Goal: Task Accomplishment & Management: Manage account settings

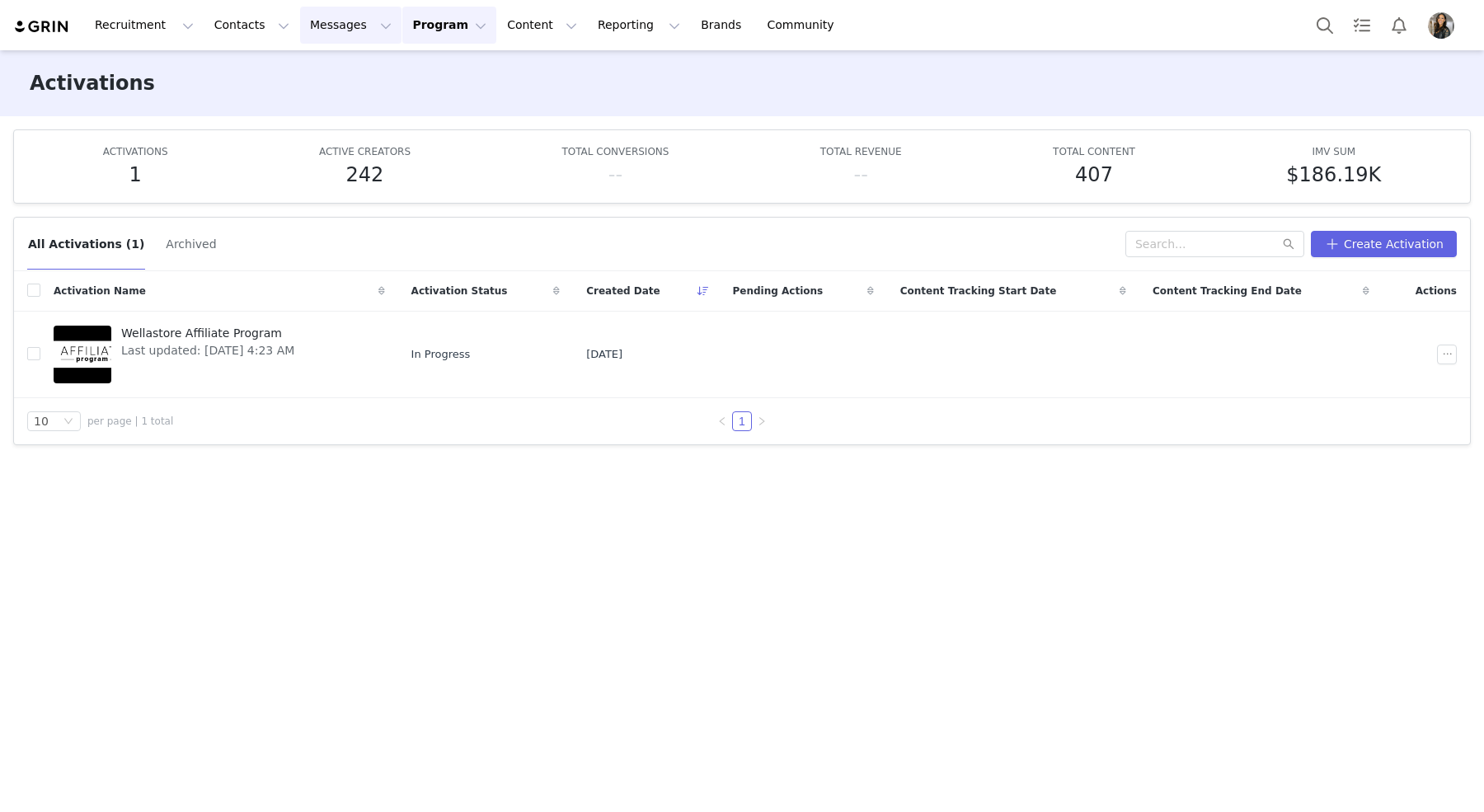
click at [321, 38] on button "Messages Messages" at bounding box center [350, 25] width 101 height 37
click at [316, 103] on p "Inbox" at bounding box center [311, 103] width 31 height 17
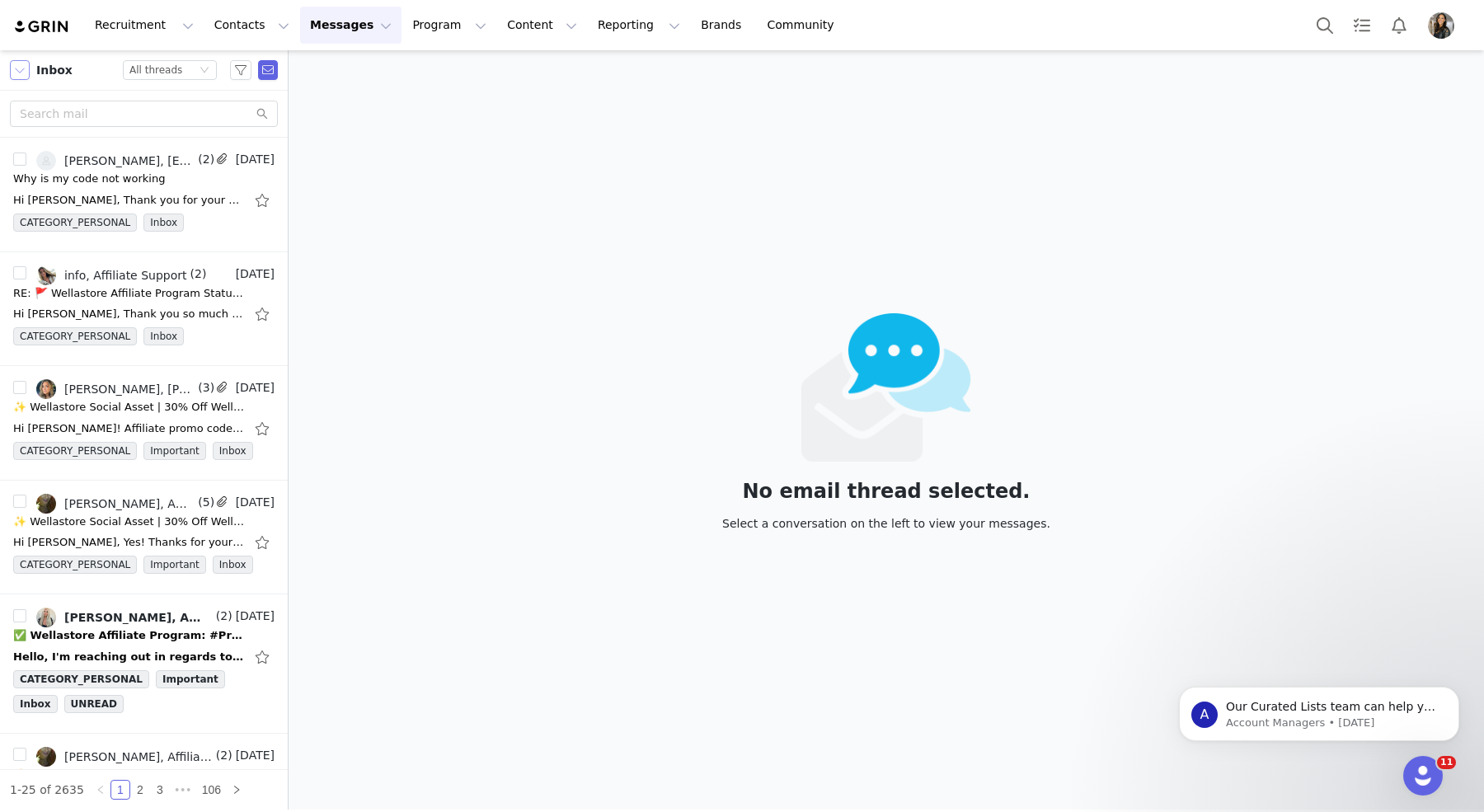
click at [25, 71] on button "button" at bounding box center [20, 70] width 20 height 20
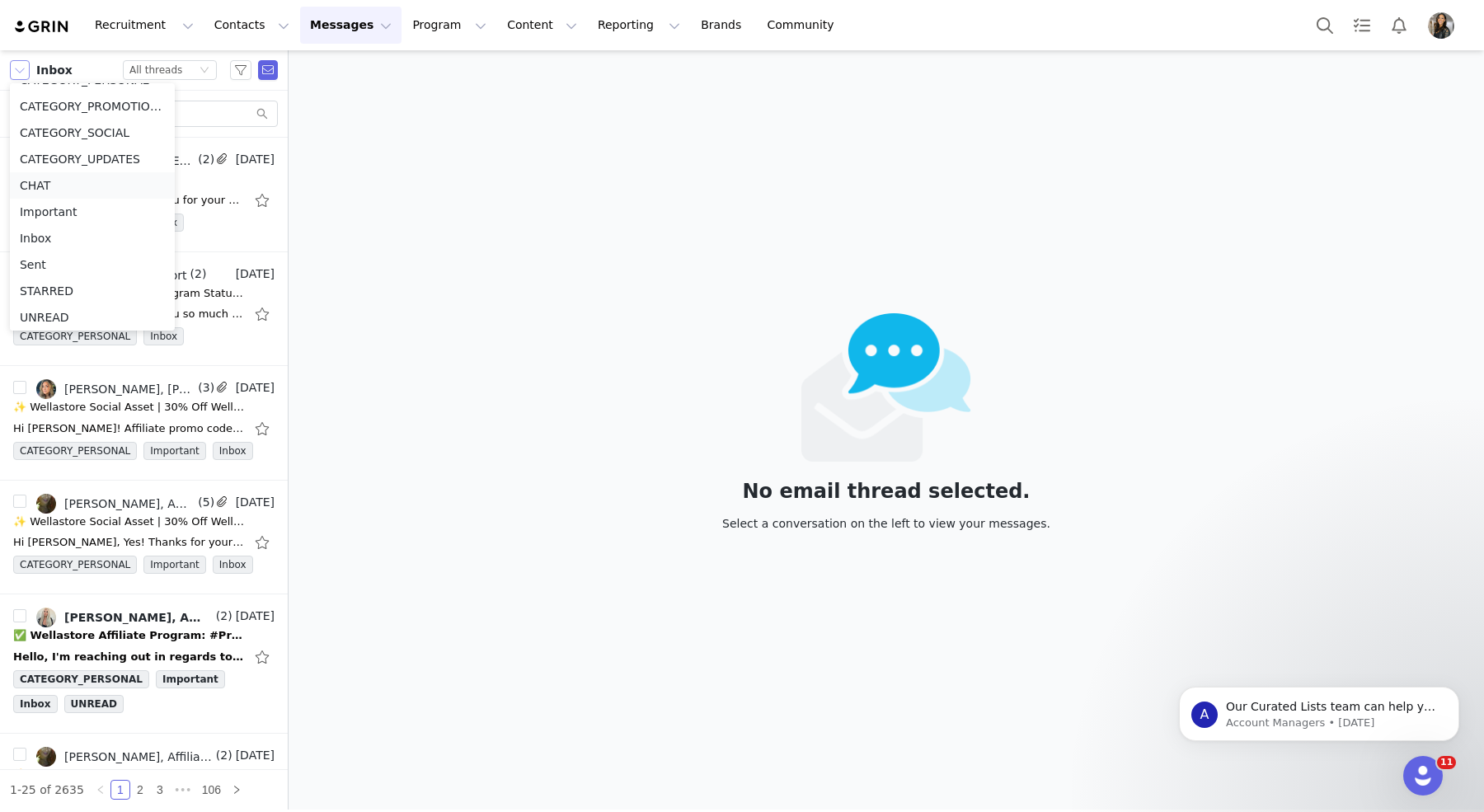
scroll to position [75, 0]
click at [39, 258] on li "Sent" at bounding box center [92, 261] width 164 height 26
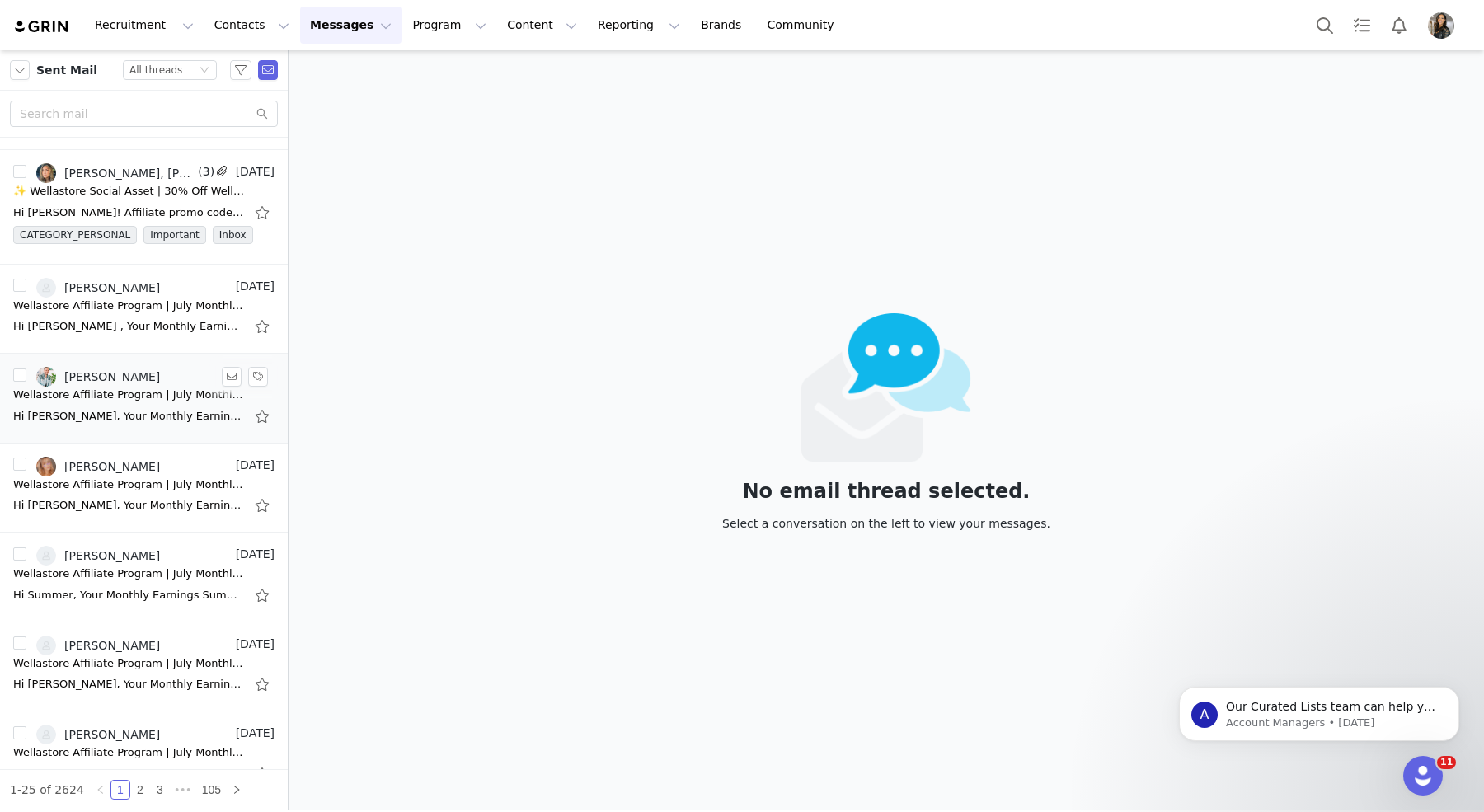
scroll to position [219, 0]
click at [116, 478] on div "Wellastore Affiliate Program | July Monthly Earnings Summary" at bounding box center [128, 481] width 231 height 16
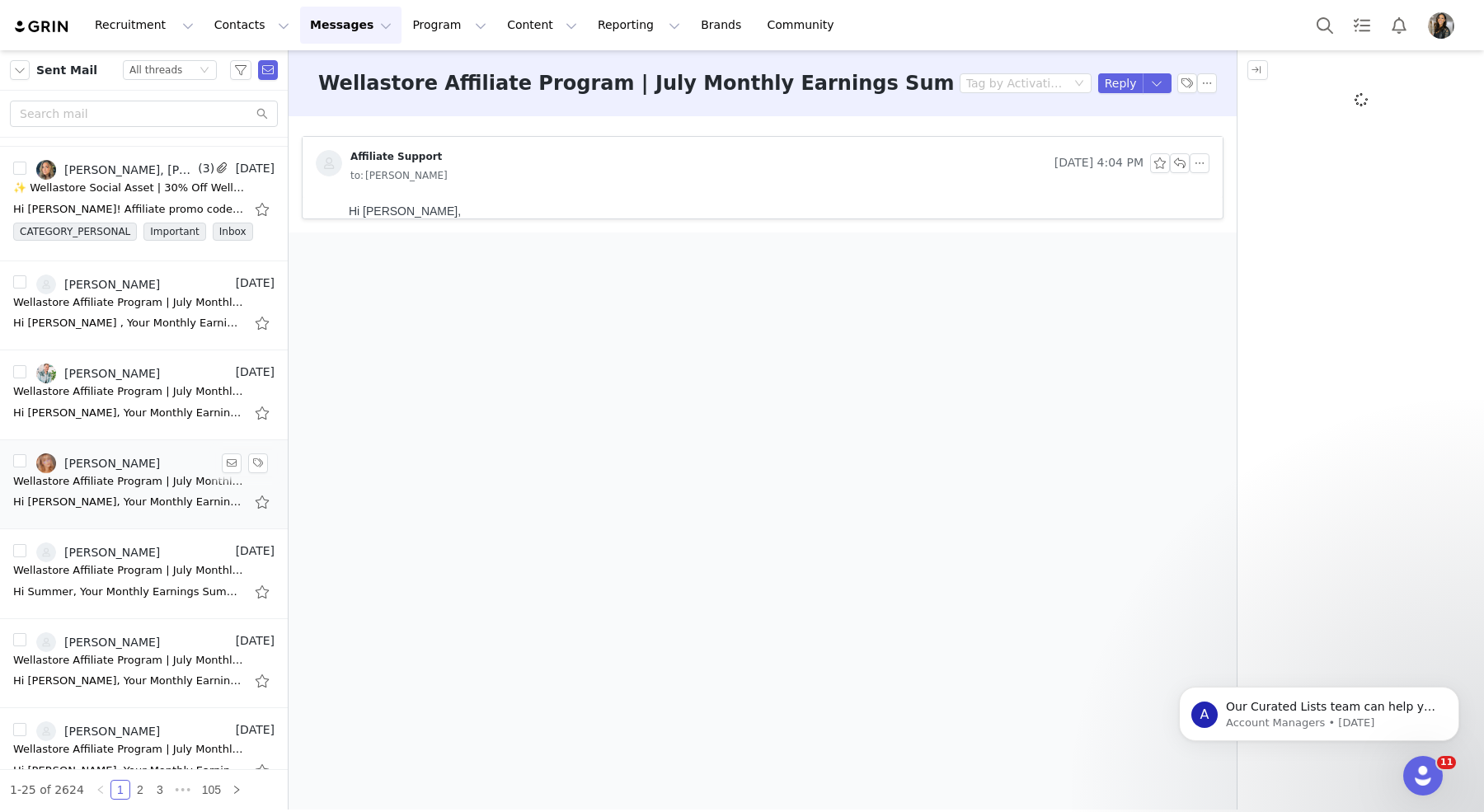
scroll to position [0, 0]
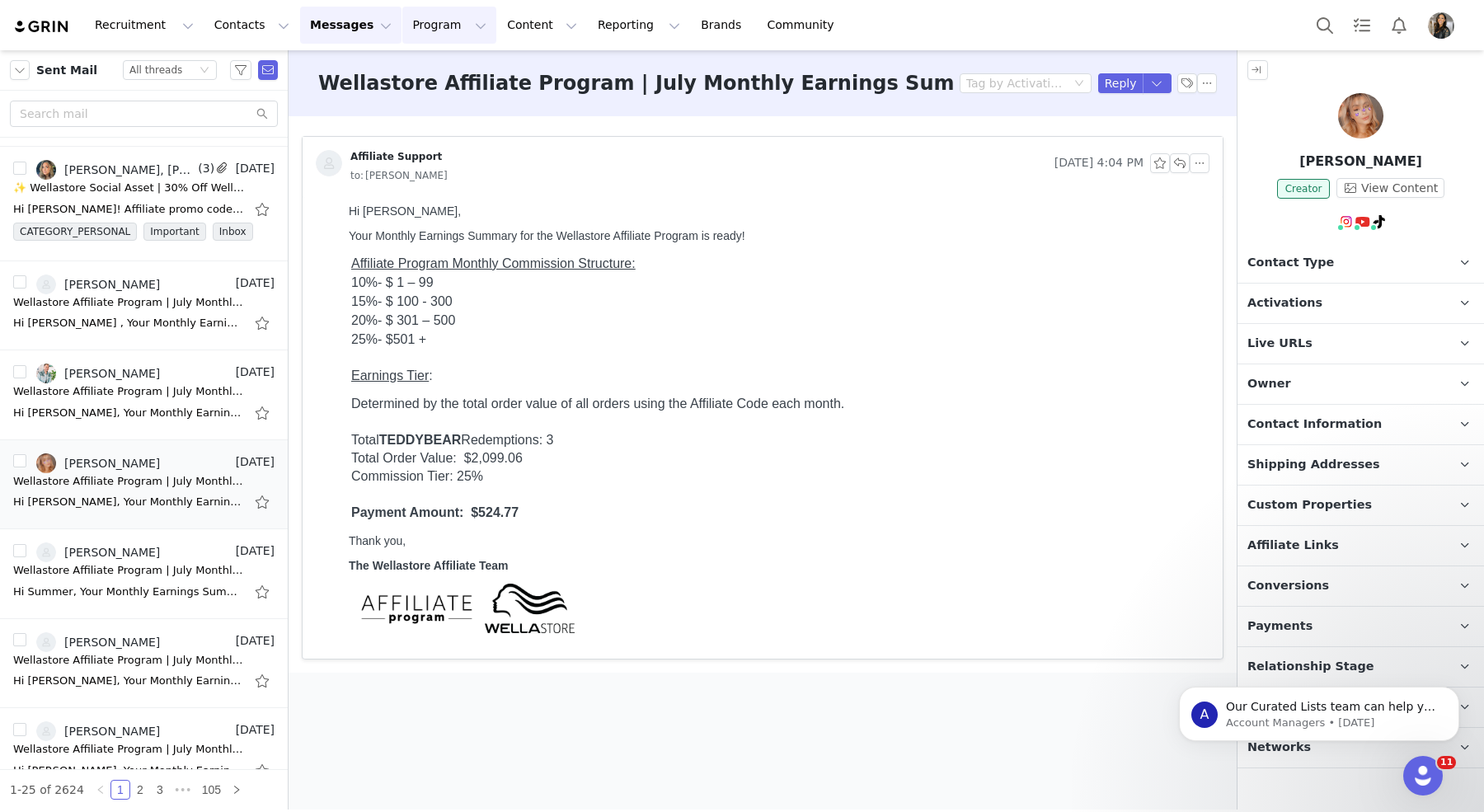
click at [420, 30] on button "Program Program" at bounding box center [449, 25] width 94 height 37
click at [432, 132] on p "Payments" at bounding box center [419, 133] width 57 height 17
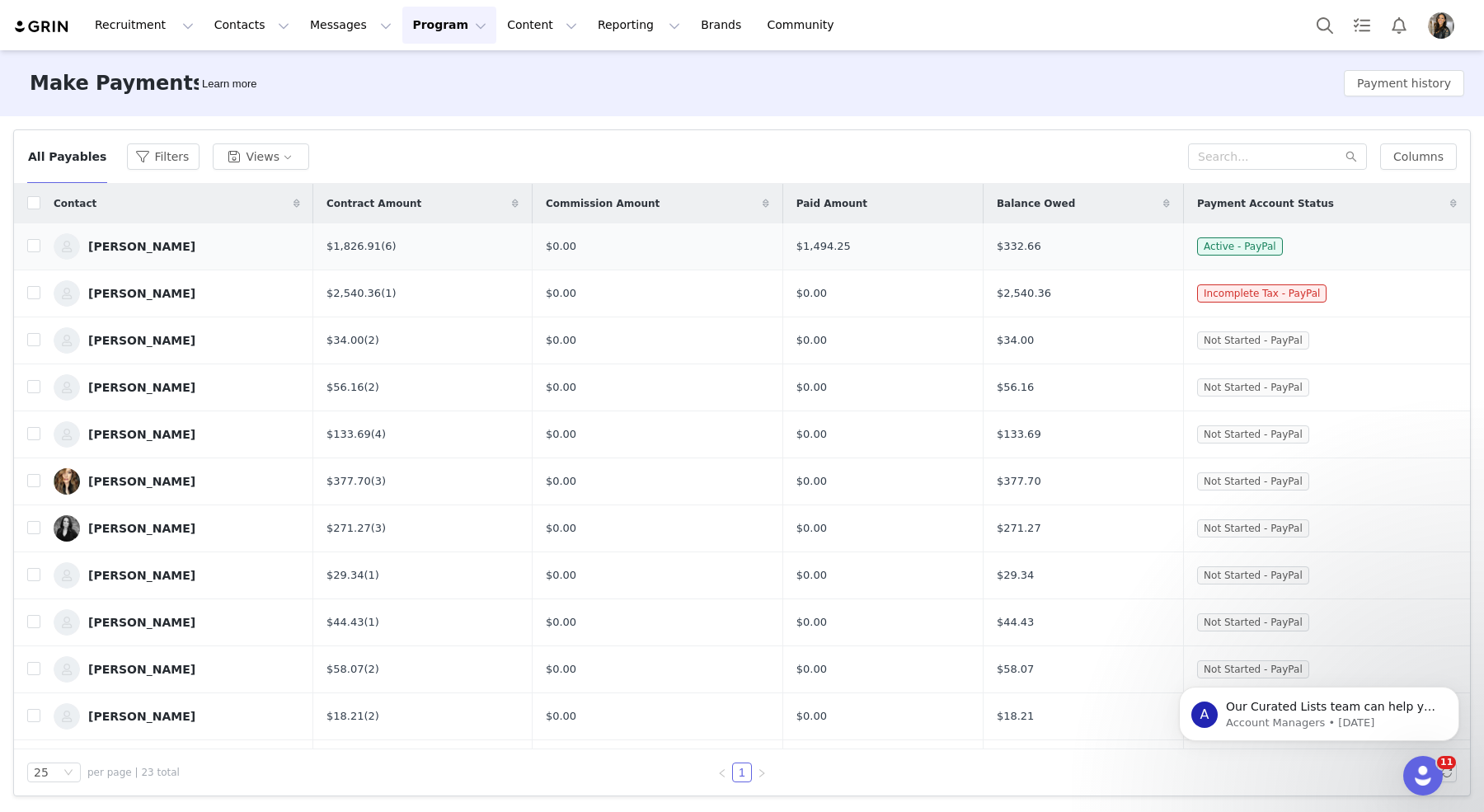
click at [146, 250] on div "[PERSON_NAME]" at bounding box center [142, 247] width 107 height 13
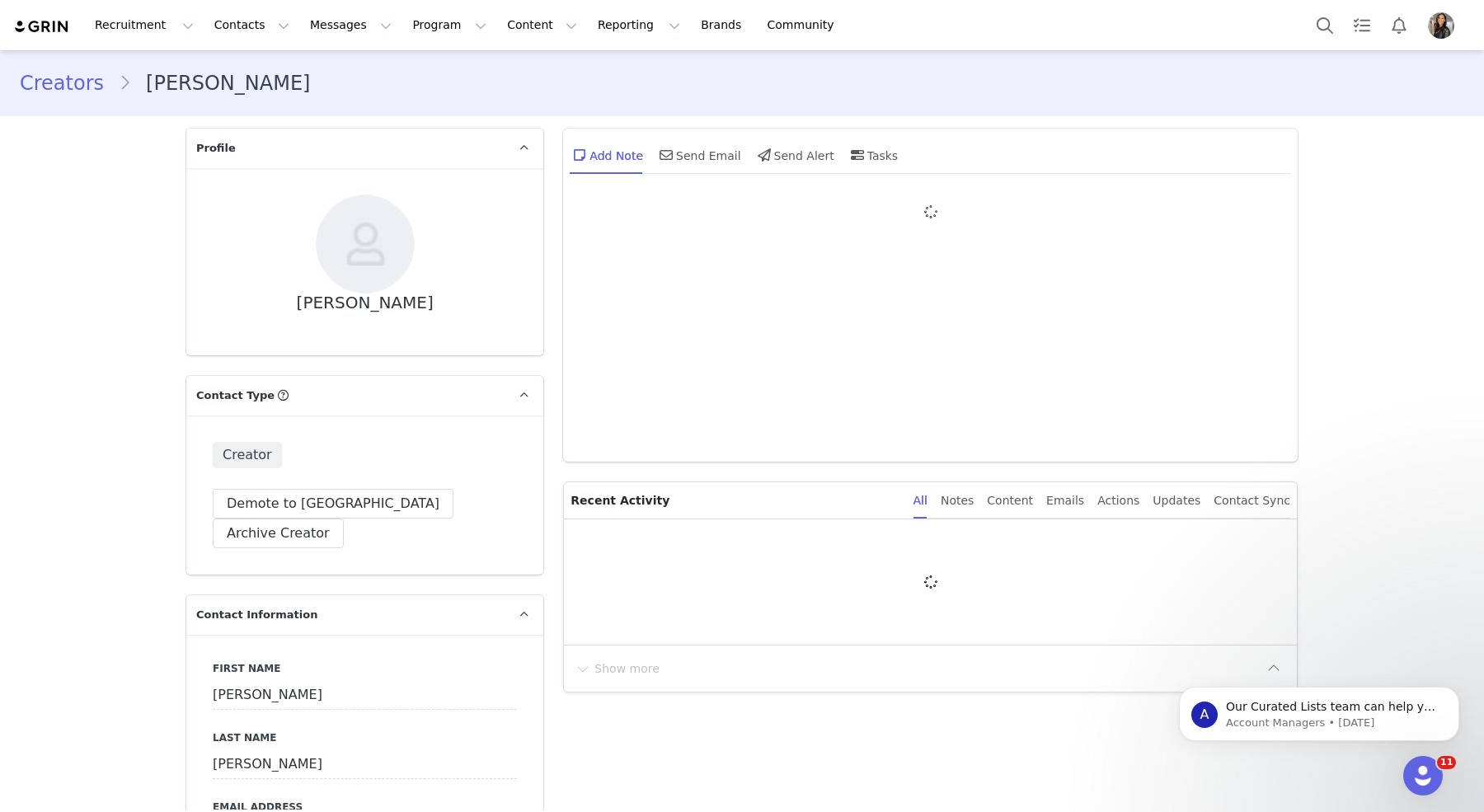
type input "+1 ([GEOGRAPHIC_DATA])"
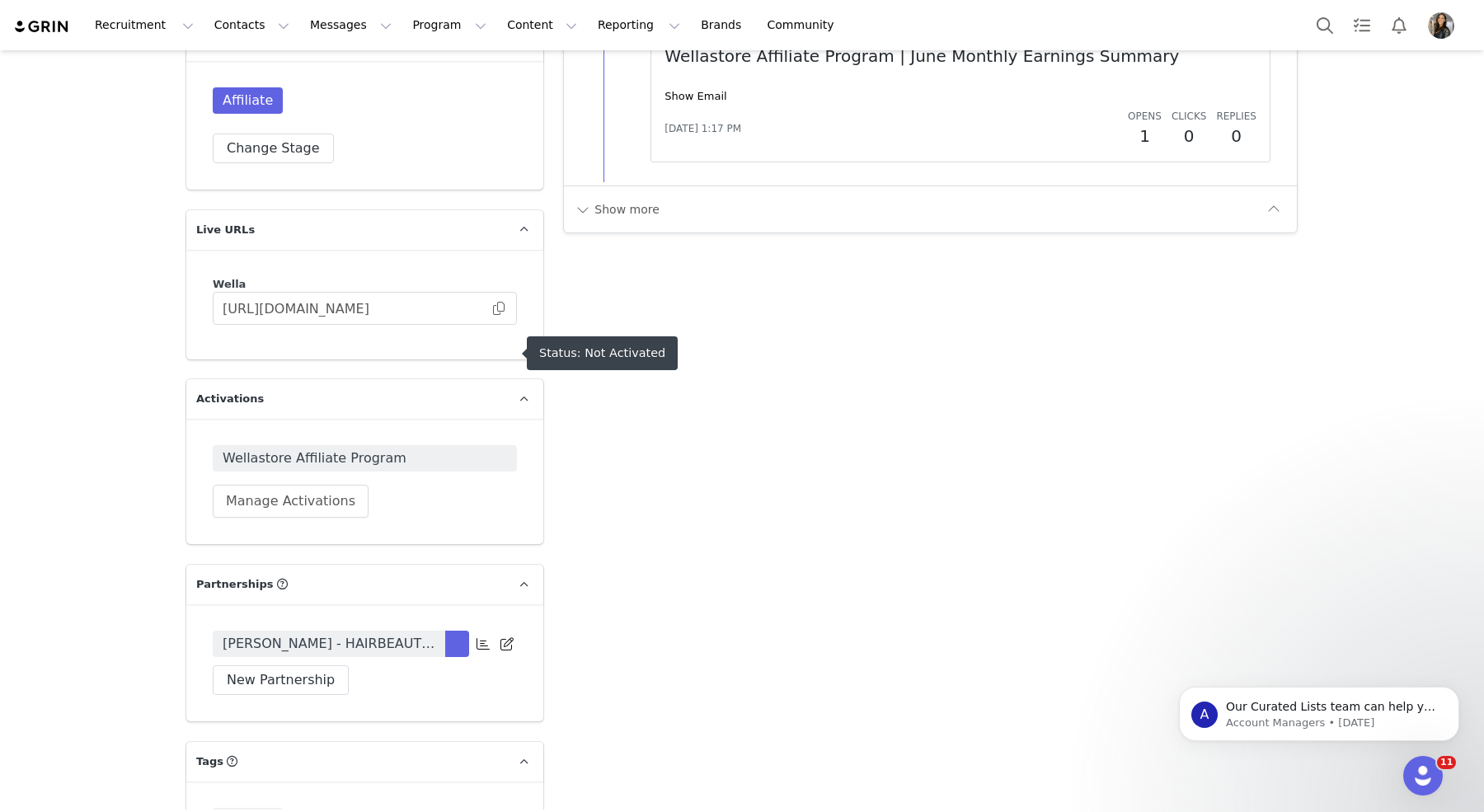
scroll to position [2378, 0]
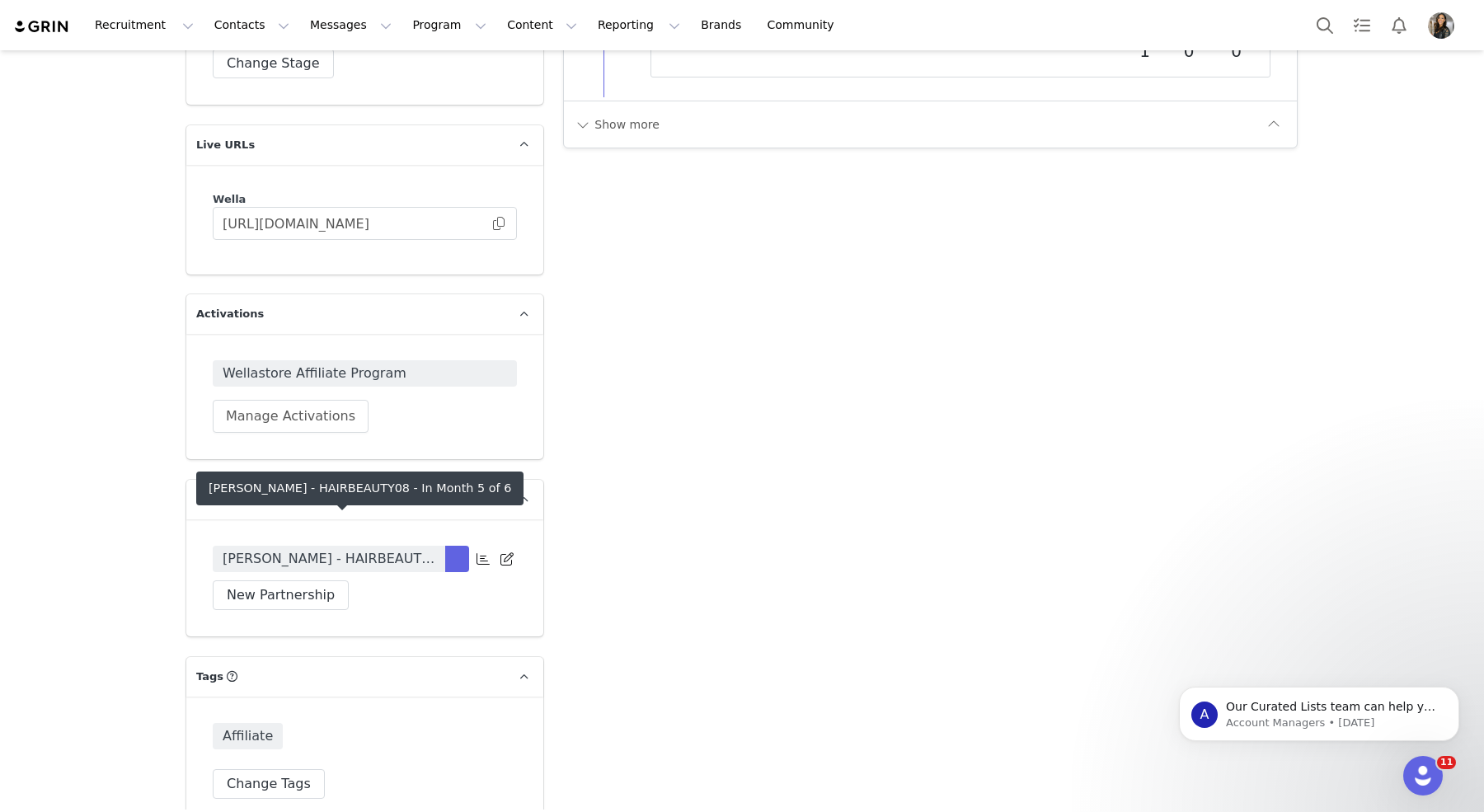
click at [292, 549] on span "[PERSON_NAME] - HAIRBEAUTY08" at bounding box center [329, 559] width 213 height 20
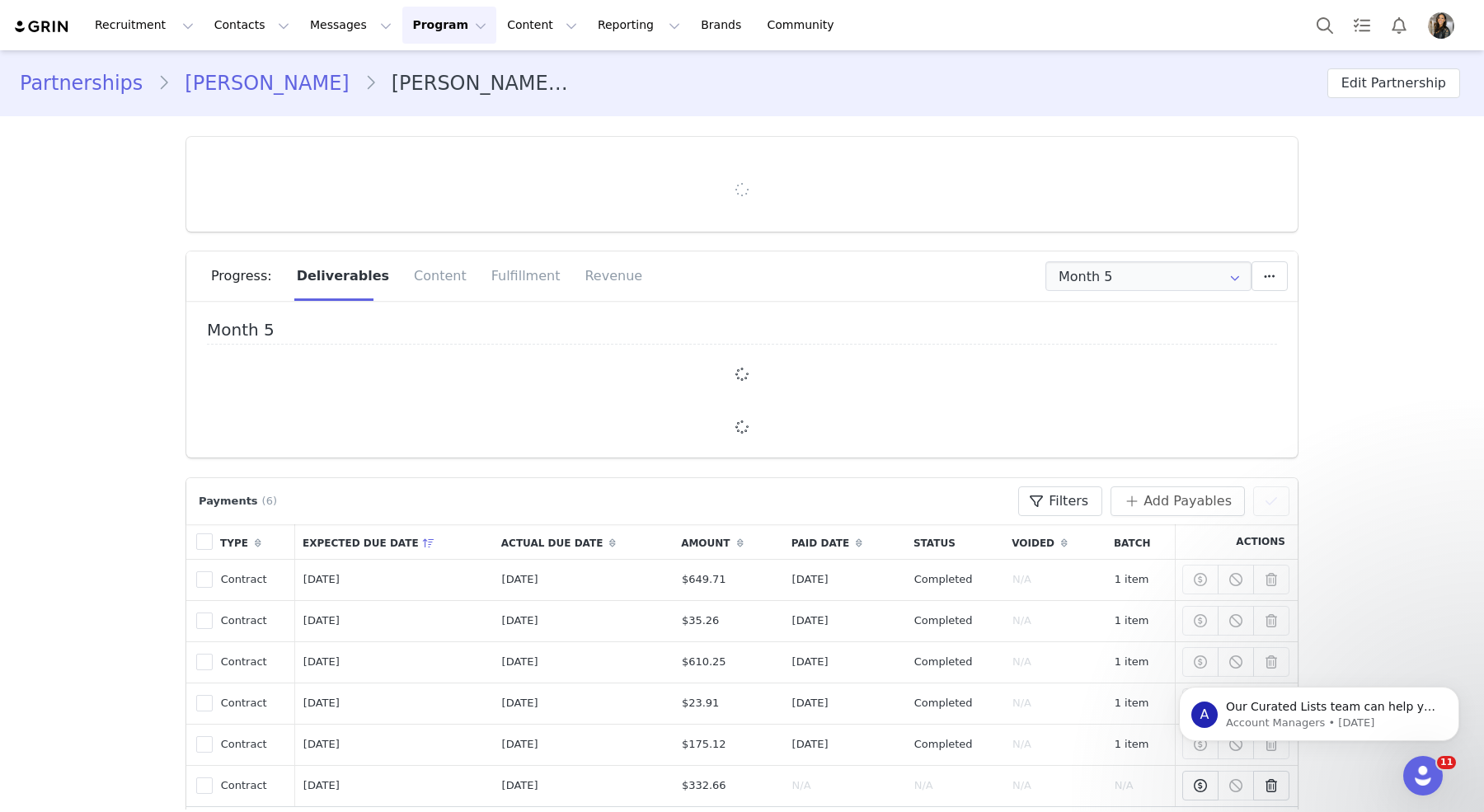
type input "+1 ([GEOGRAPHIC_DATA])"
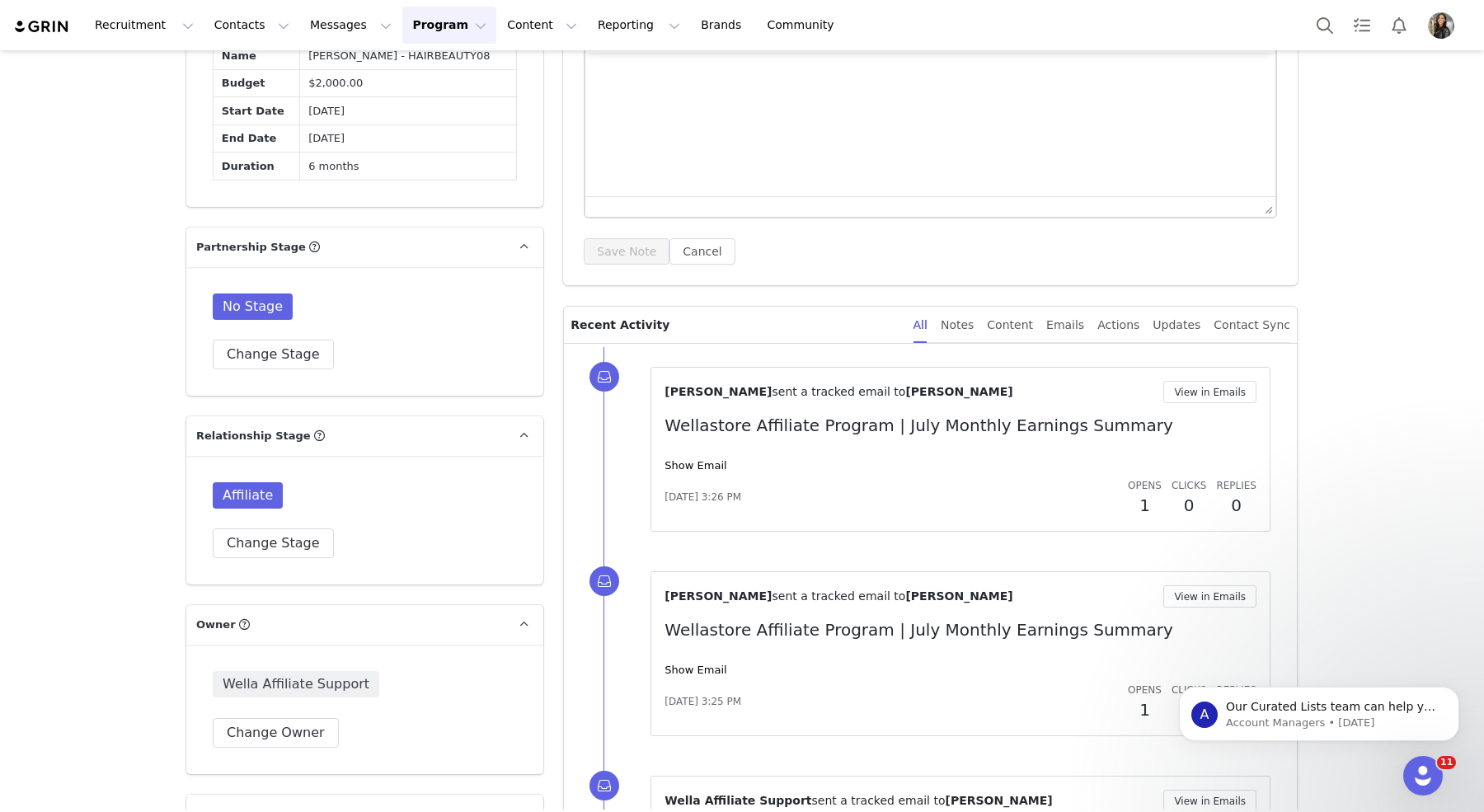
scroll to position [855, 0]
click at [1198, 385] on button "View in Emails" at bounding box center [1210, 390] width 93 height 22
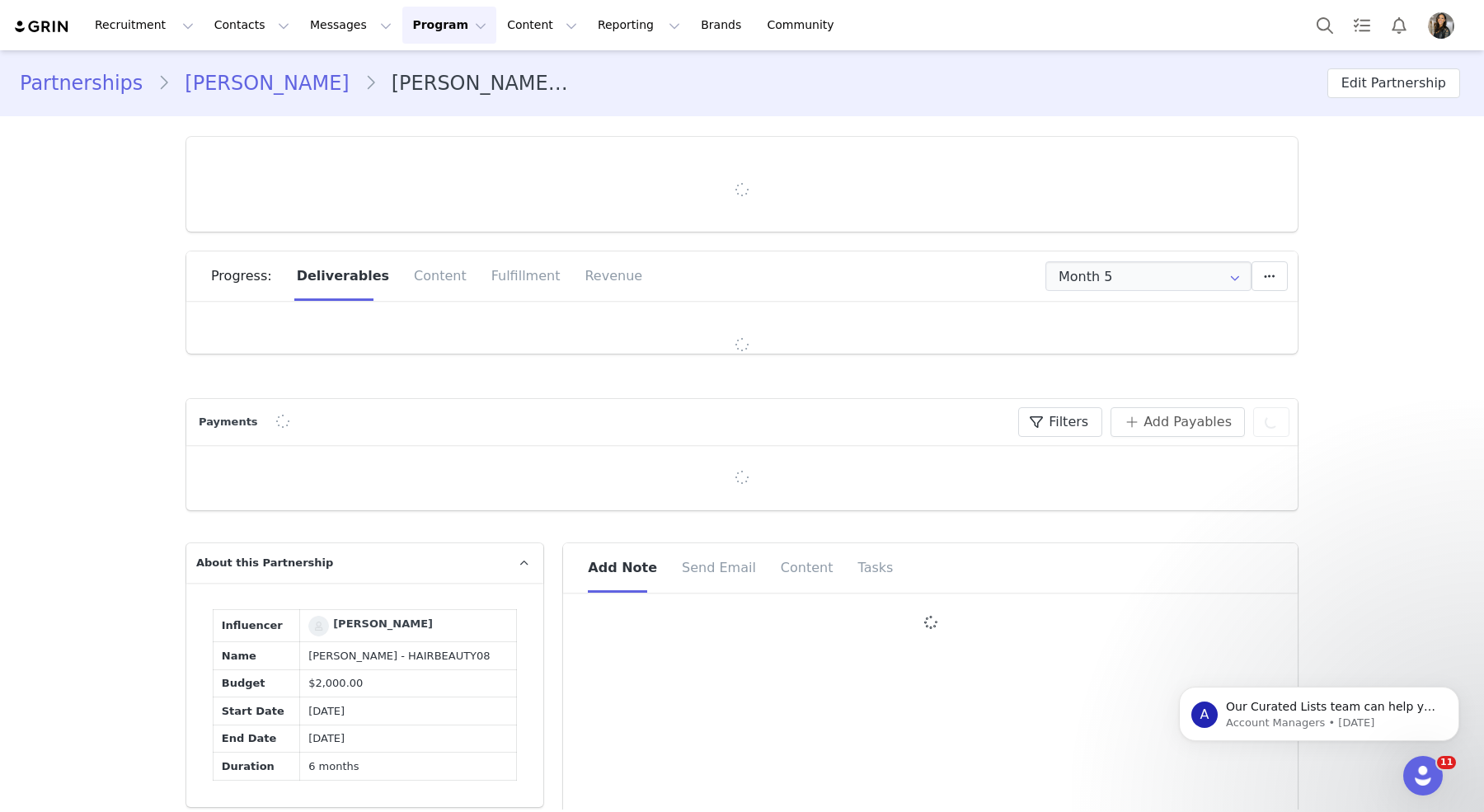
type input "+1 ([GEOGRAPHIC_DATA])"
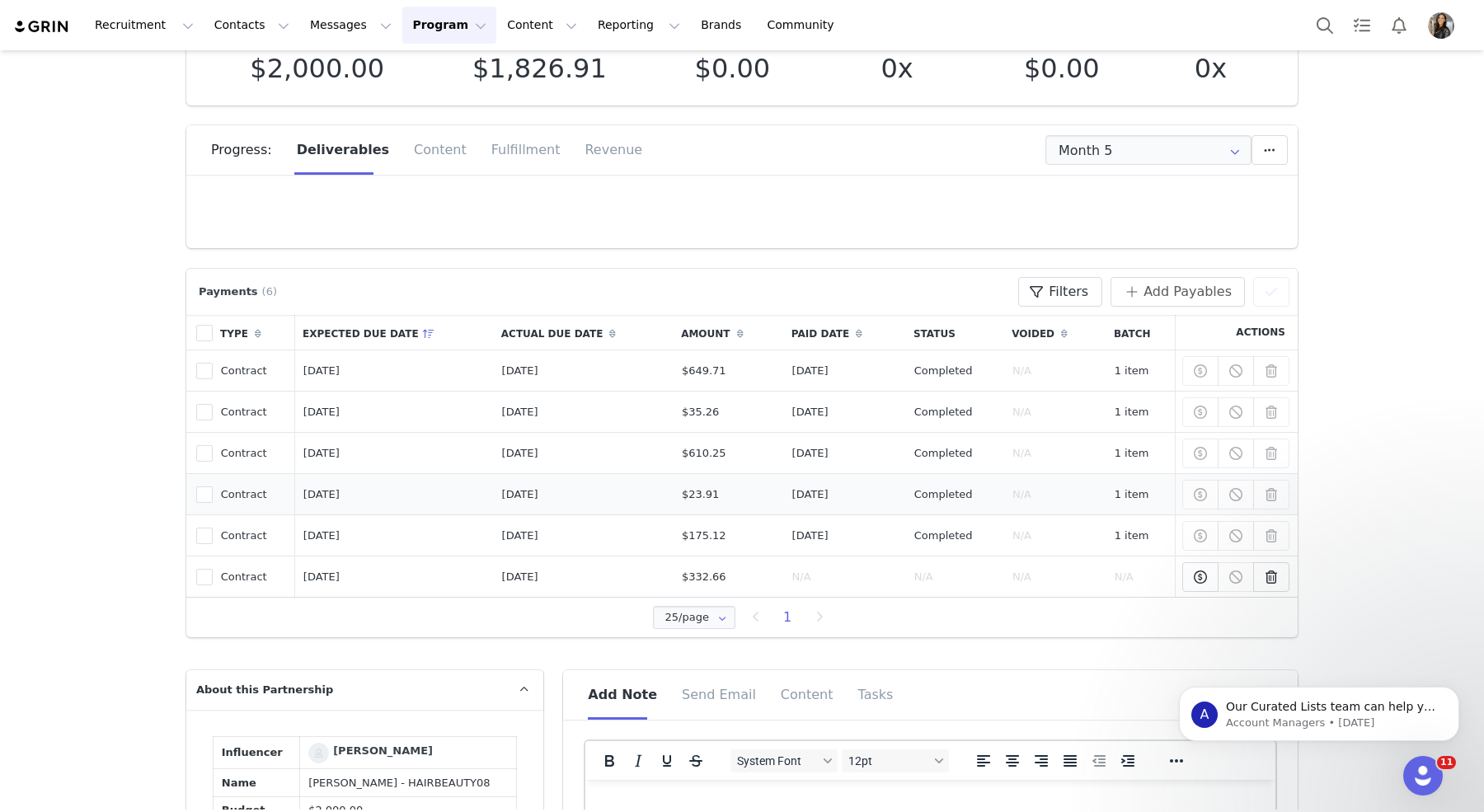
scroll to position [142, 0]
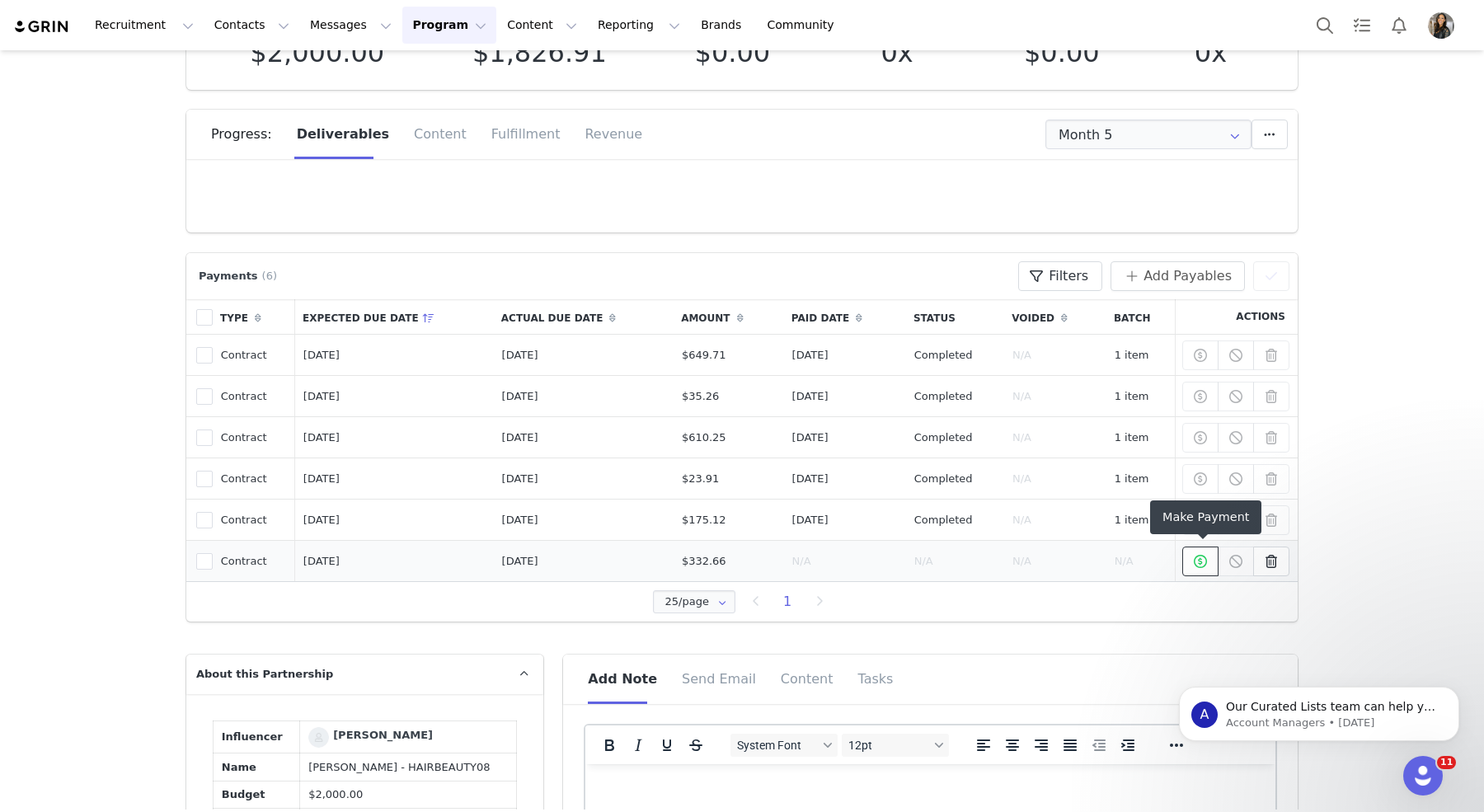
click at [1197, 563] on icon at bounding box center [1200, 561] width 13 height 13
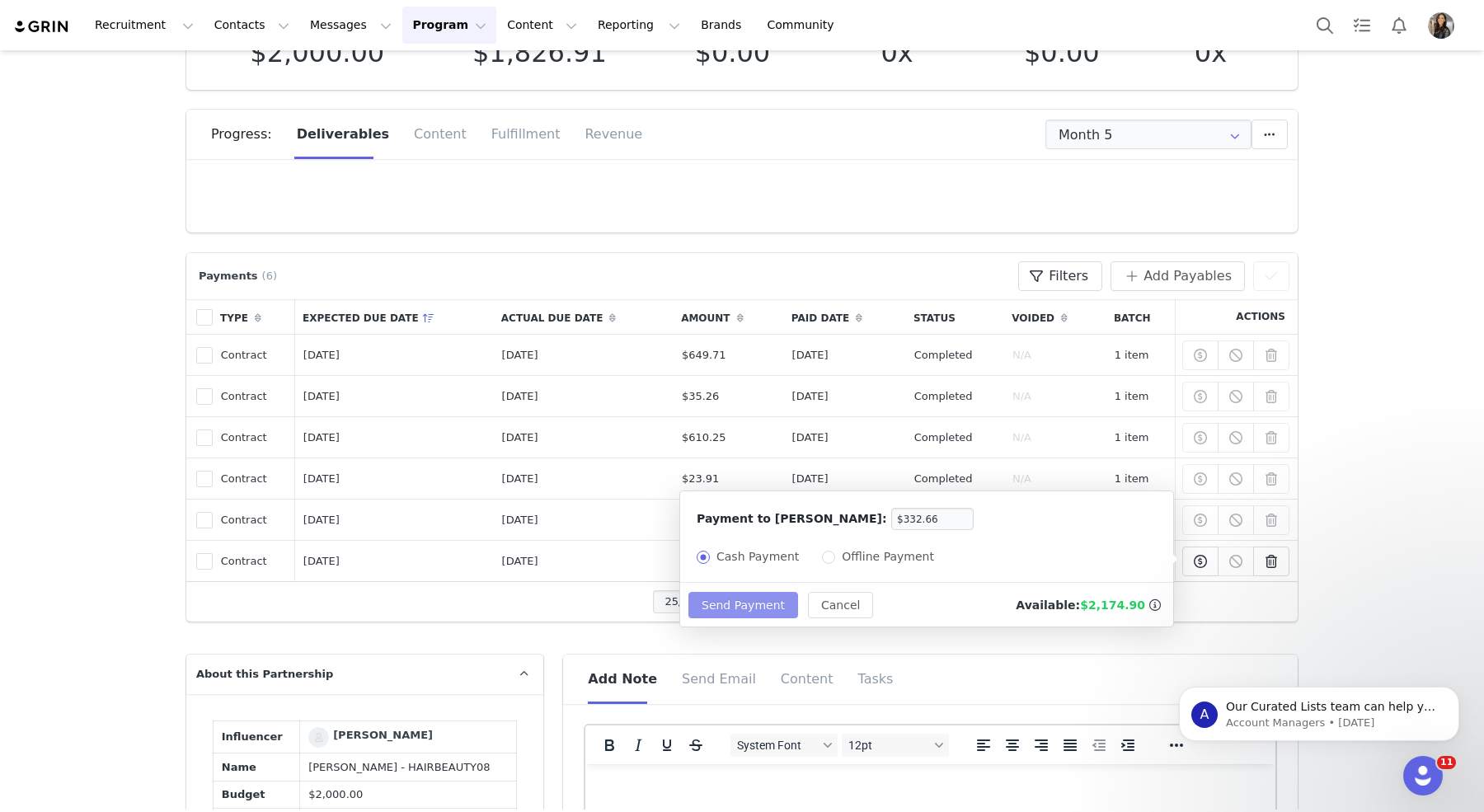
click at [737, 603] on button "Send Payment" at bounding box center [743, 605] width 110 height 26
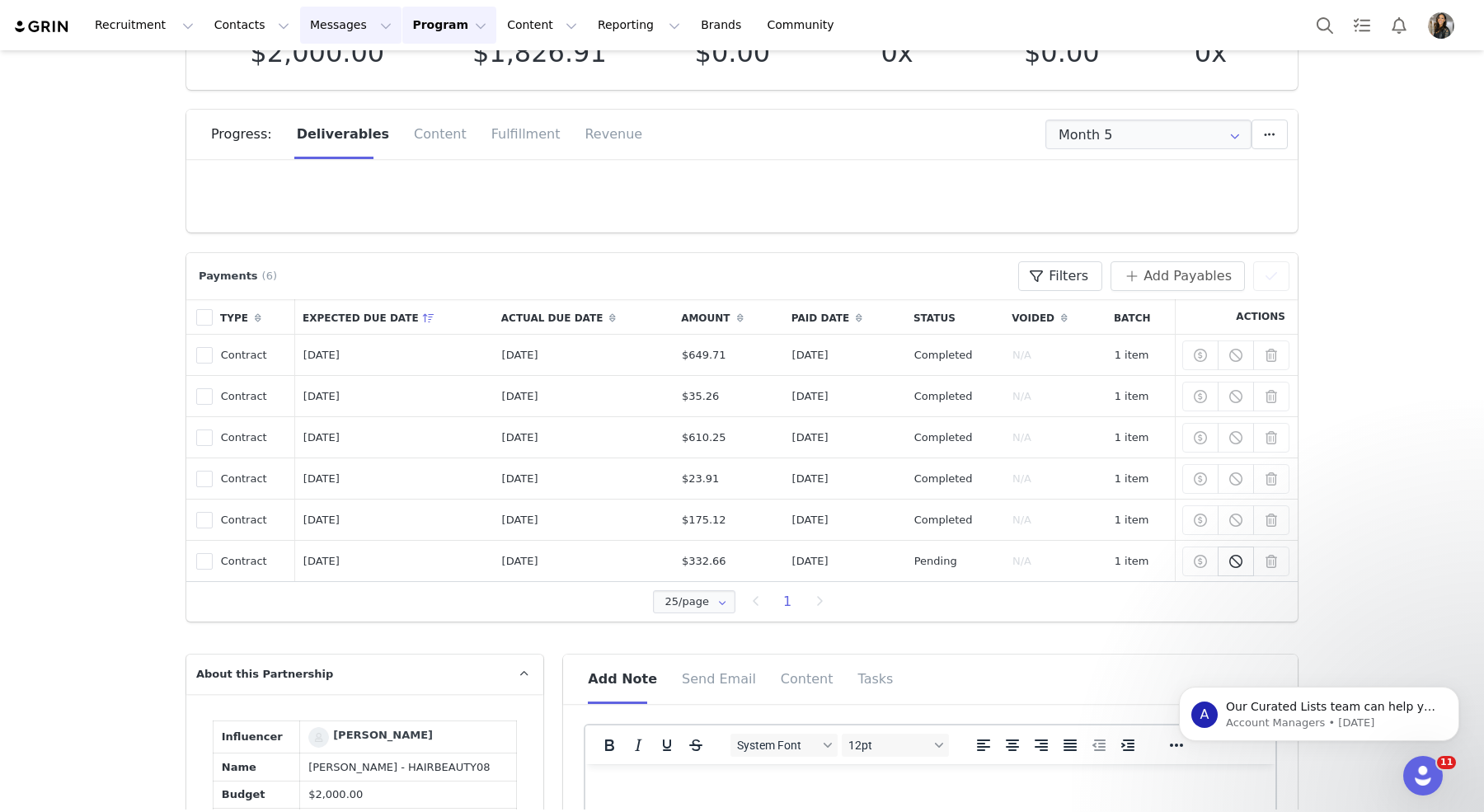
click at [366, 21] on button "Messages Messages" at bounding box center [350, 25] width 101 height 37
click at [422, 32] on button "Program Program" at bounding box center [449, 25] width 94 height 37
click at [417, 128] on p "Payments" at bounding box center [419, 133] width 57 height 17
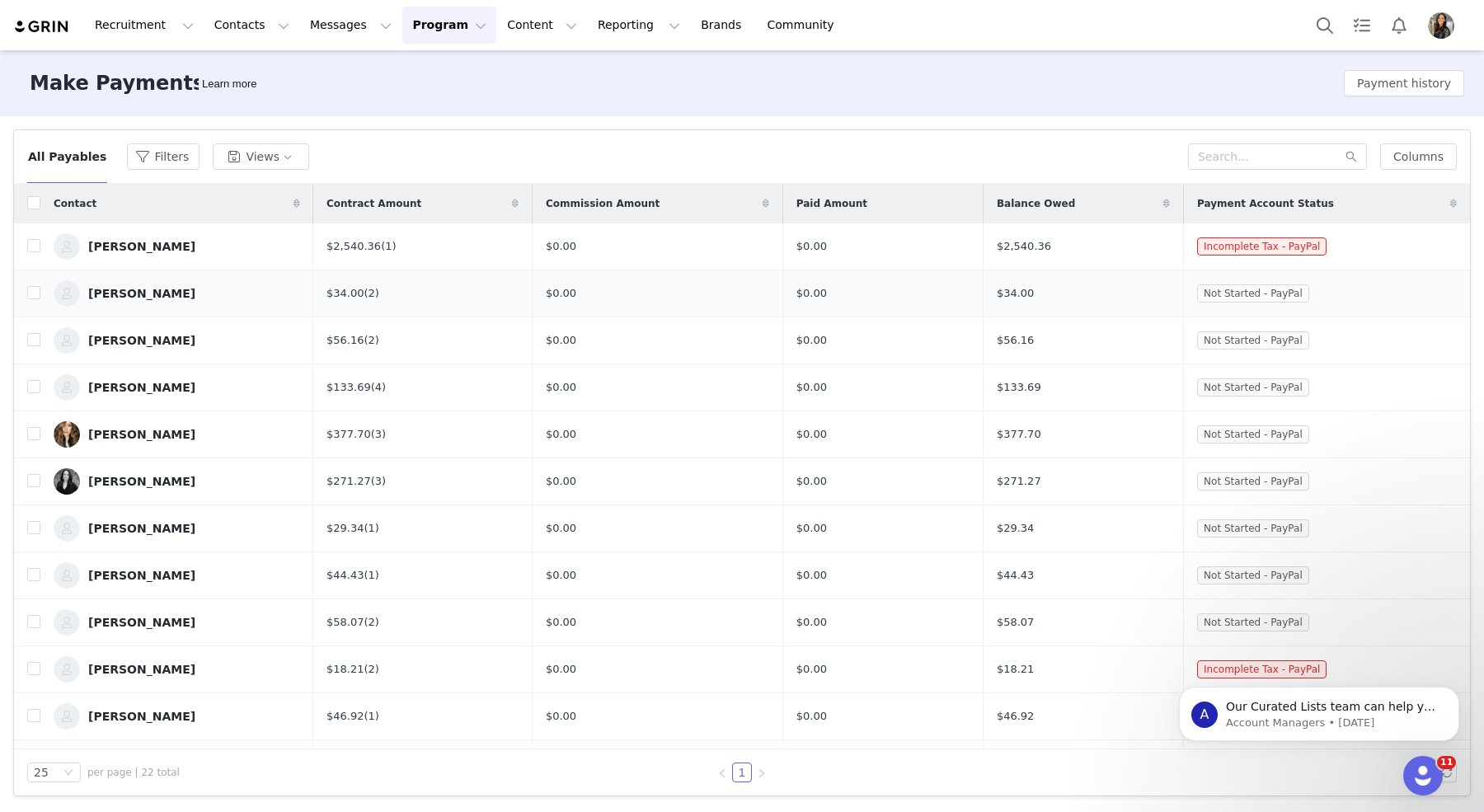
click at [127, 289] on div "[PERSON_NAME]" at bounding box center [142, 293] width 107 height 13
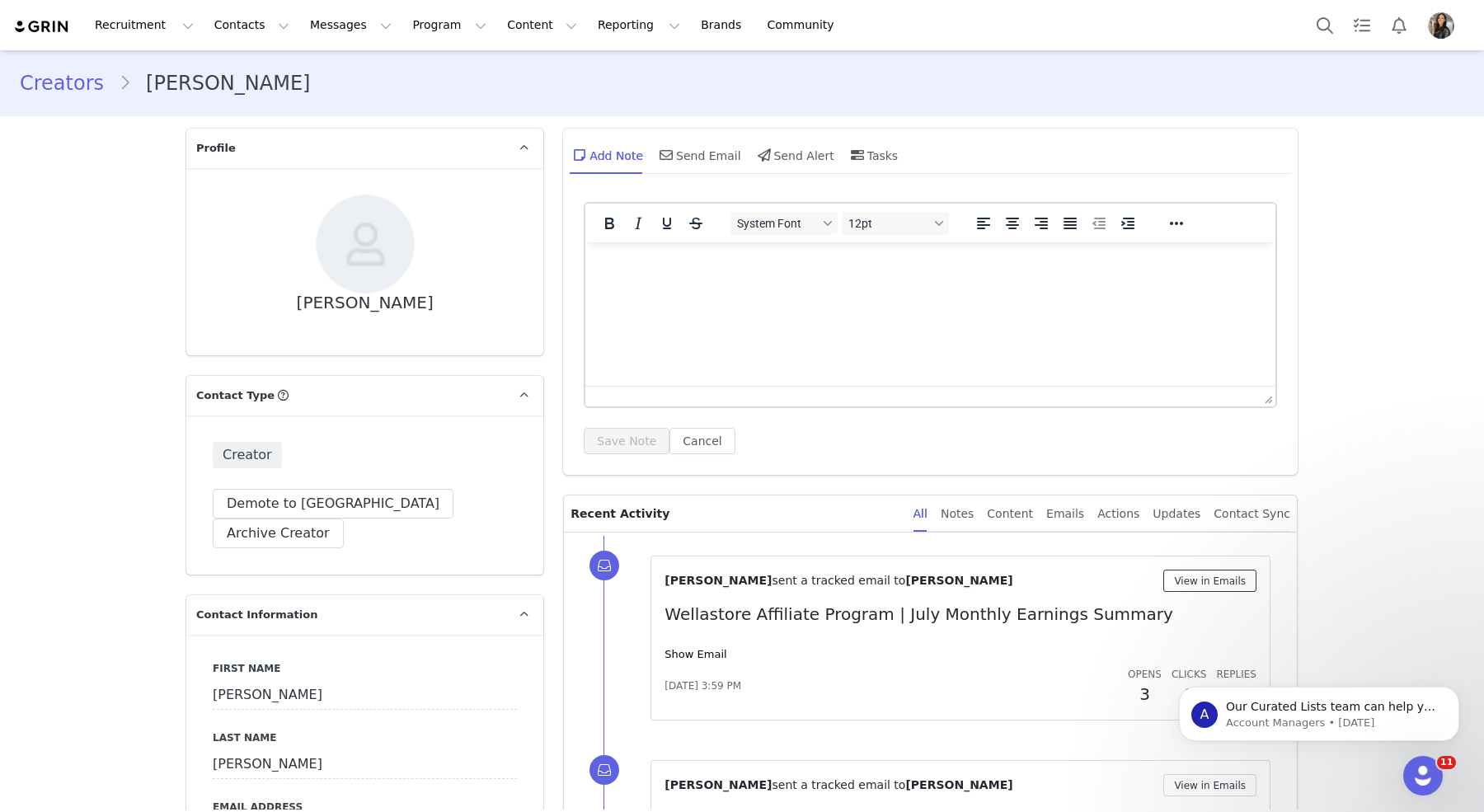
click at [1192, 586] on button "View in Emails" at bounding box center [1210, 580] width 93 height 22
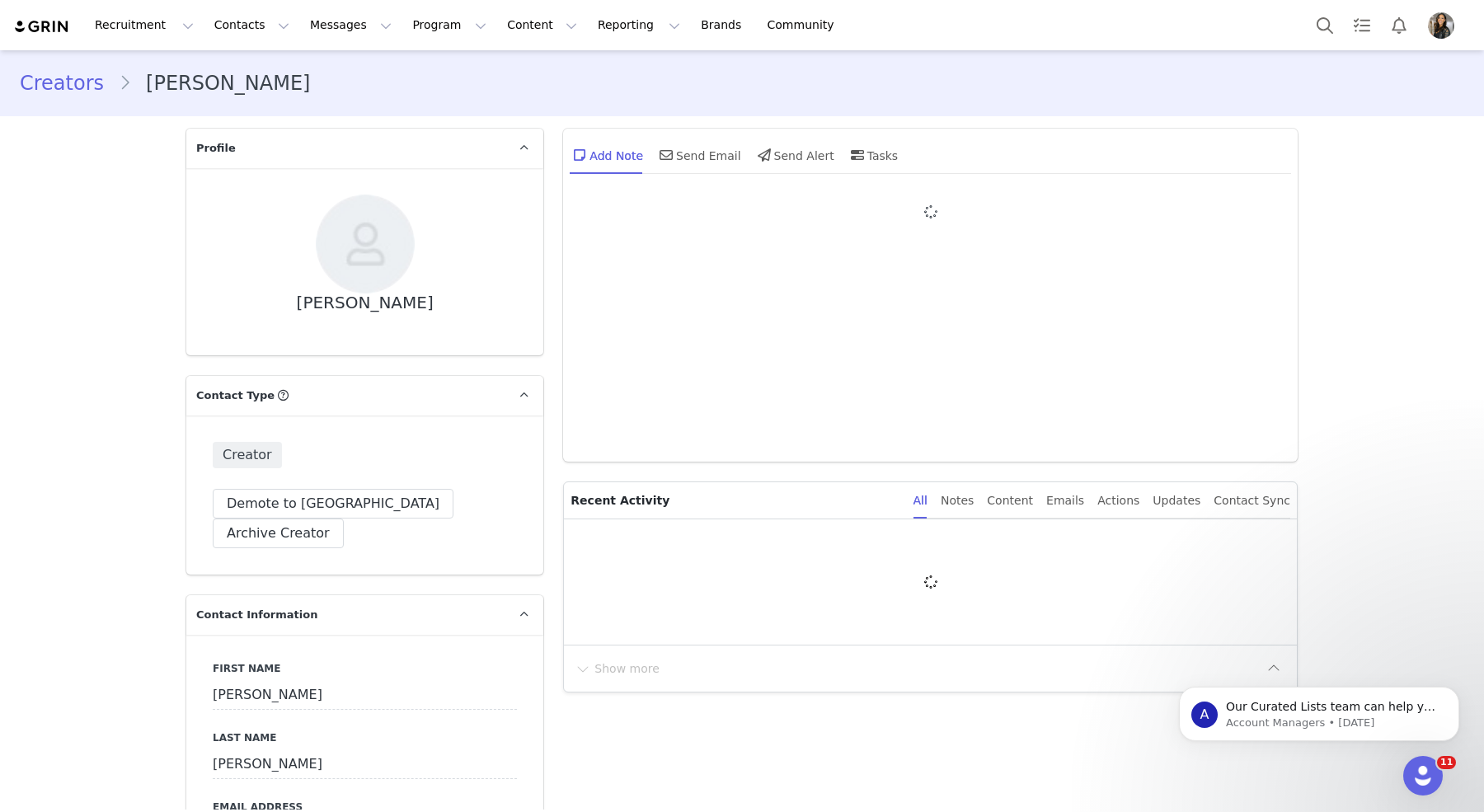
type input "+1 ([GEOGRAPHIC_DATA])"
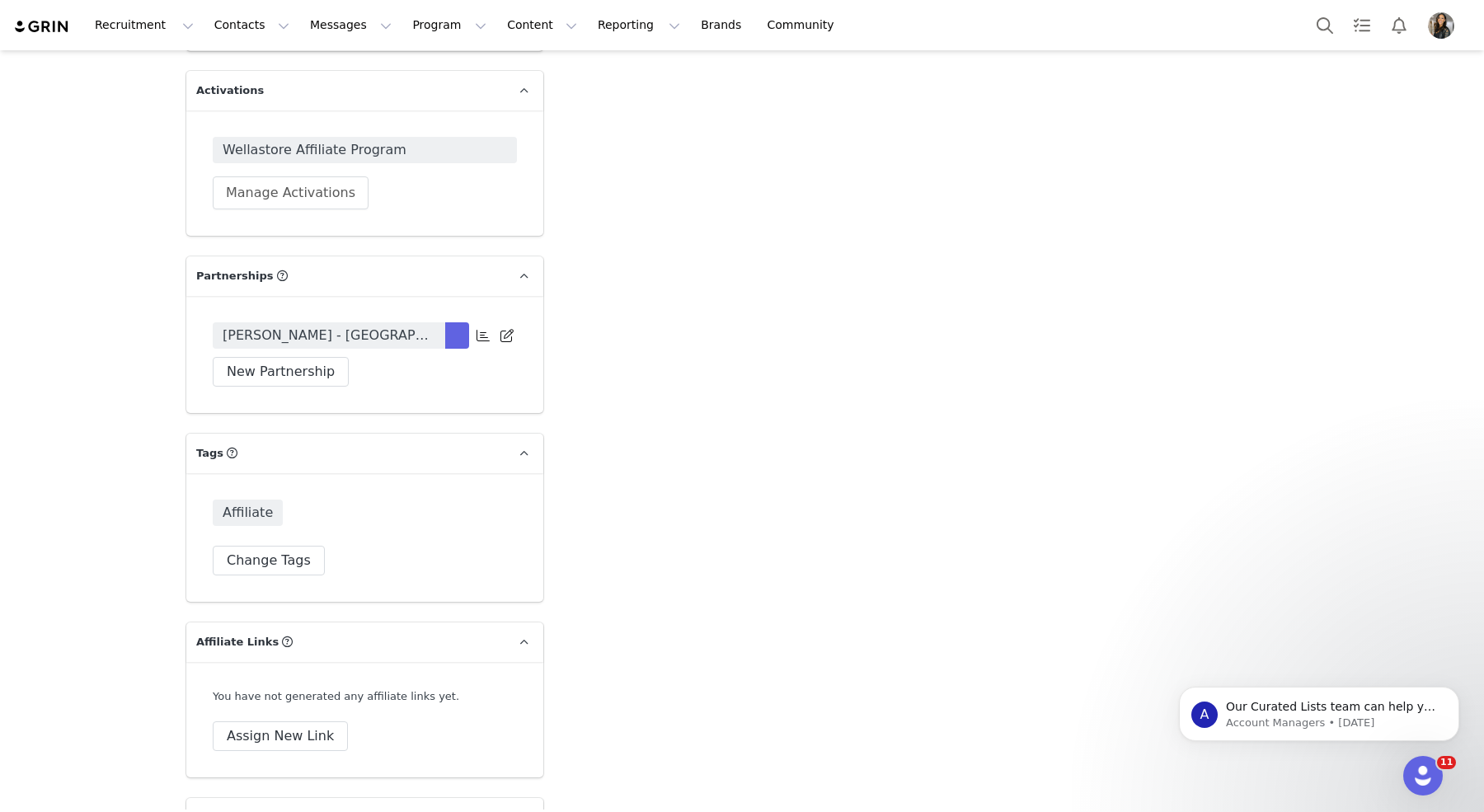
scroll to position [2487, 0]
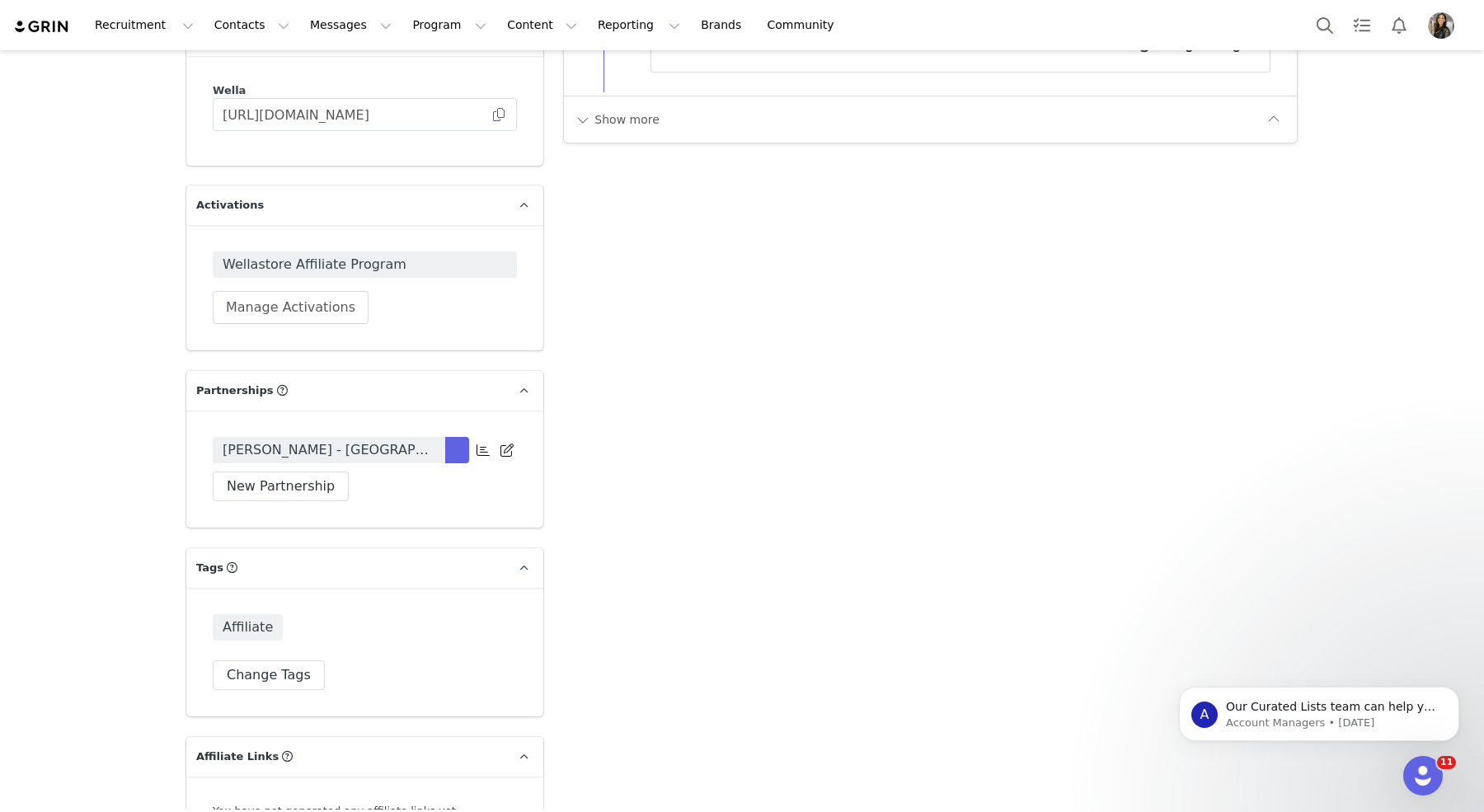
click at [384, 440] on span "[PERSON_NAME] - [GEOGRAPHIC_DATA]" at bounding box center [329, 450] width 213 height 20
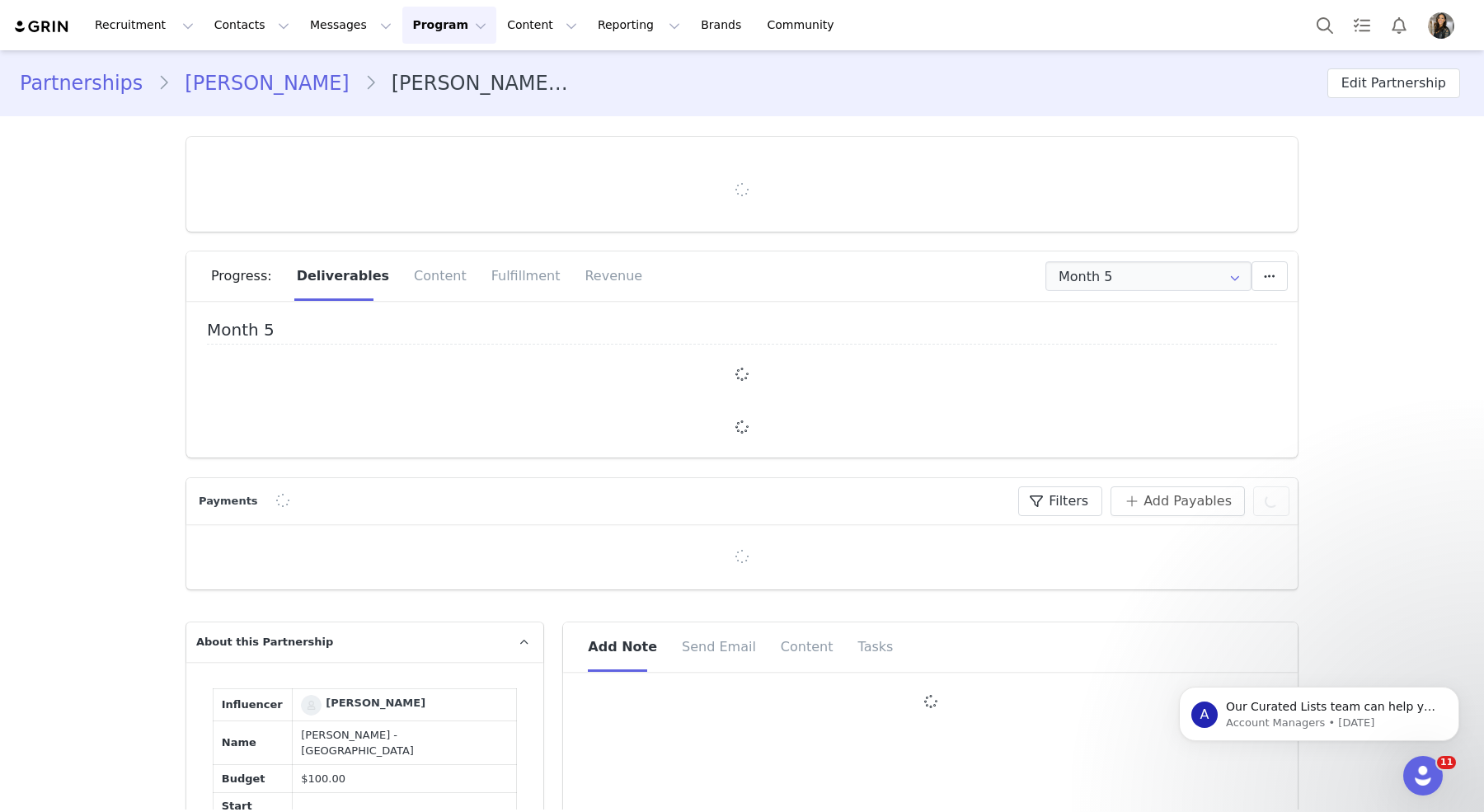
type input "+1 ([GEOGRAPHIC_DATA])"
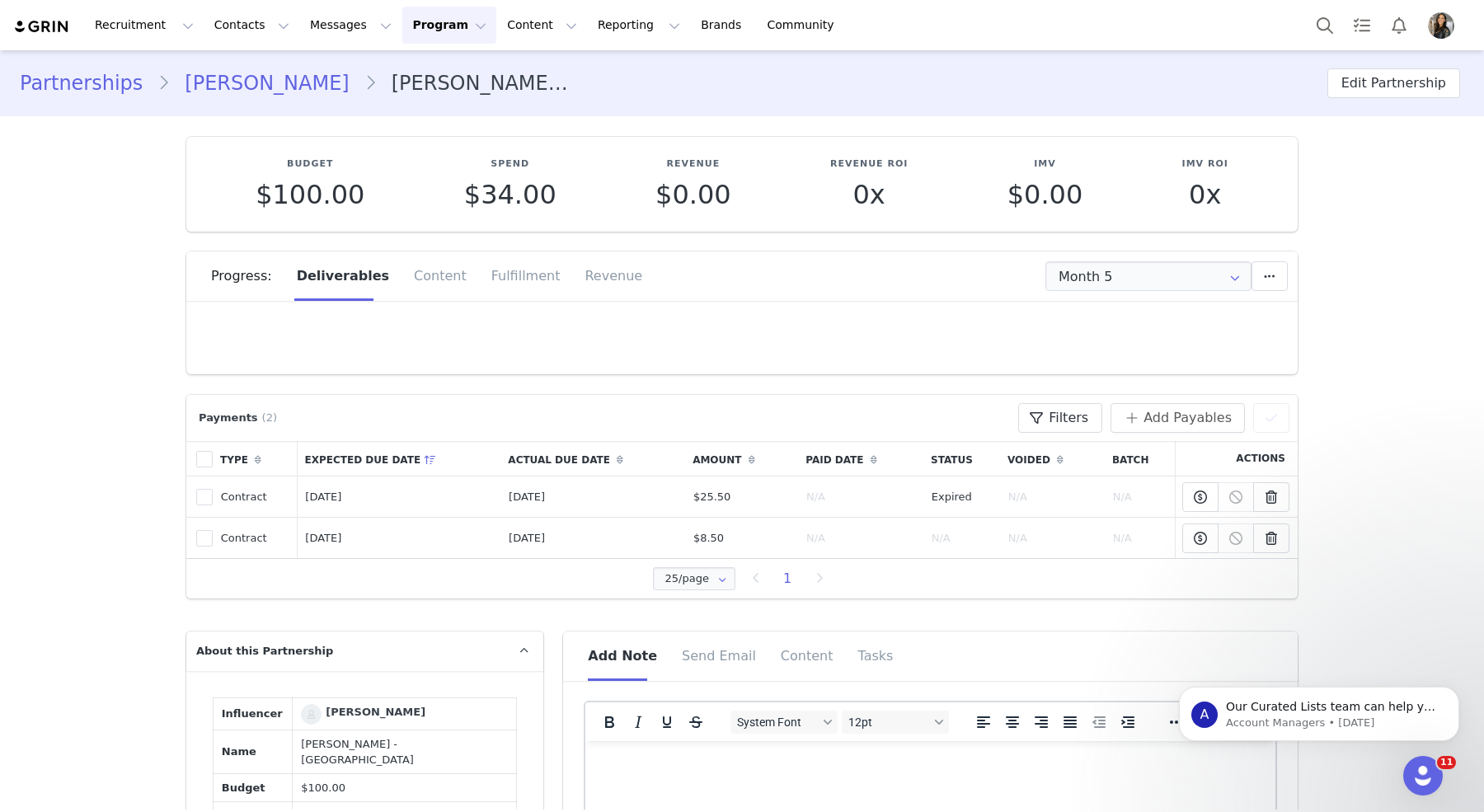
click at [39, 26] on img at bounding box center [41, 26] width 58 height 16
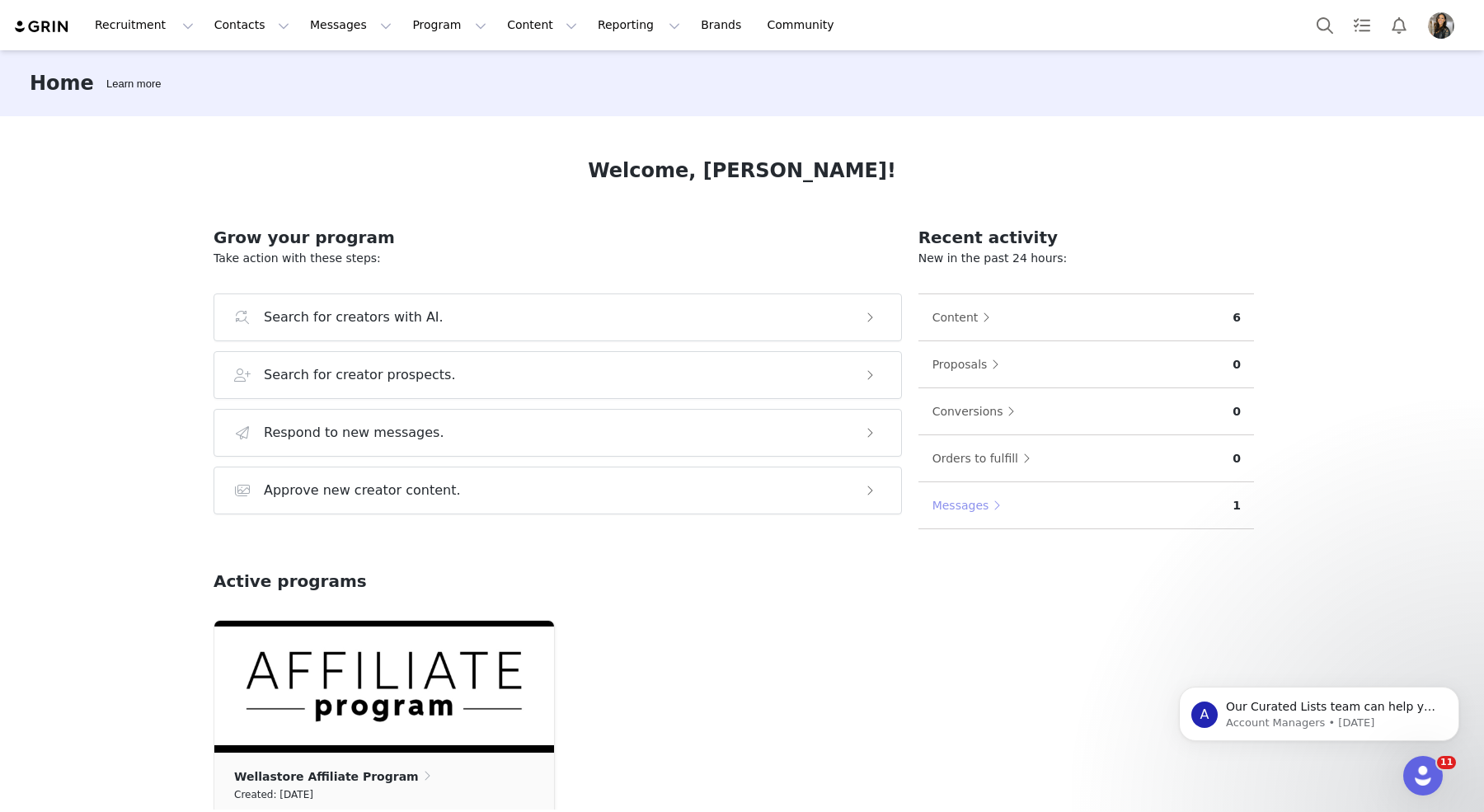
click at [964, 495] on button "Messages" at bounding box center [970, 505] width 79 height 26
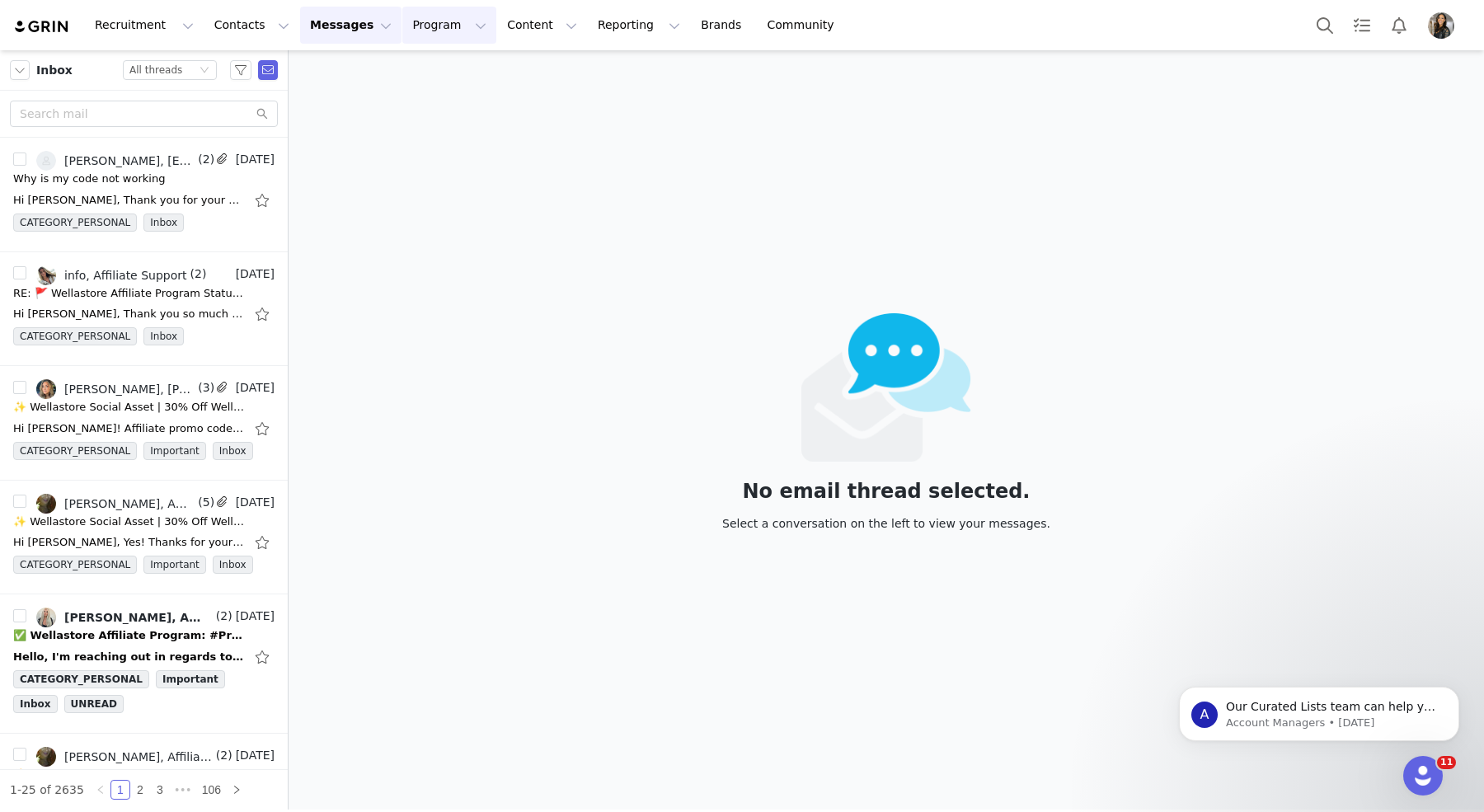
click at [413, 31] on button "Program Program" at bounding box center [449, 25] width 94 height 37
click at [414, 135] on p "Payments" at bounding box center [419, 133] width 57 height 17
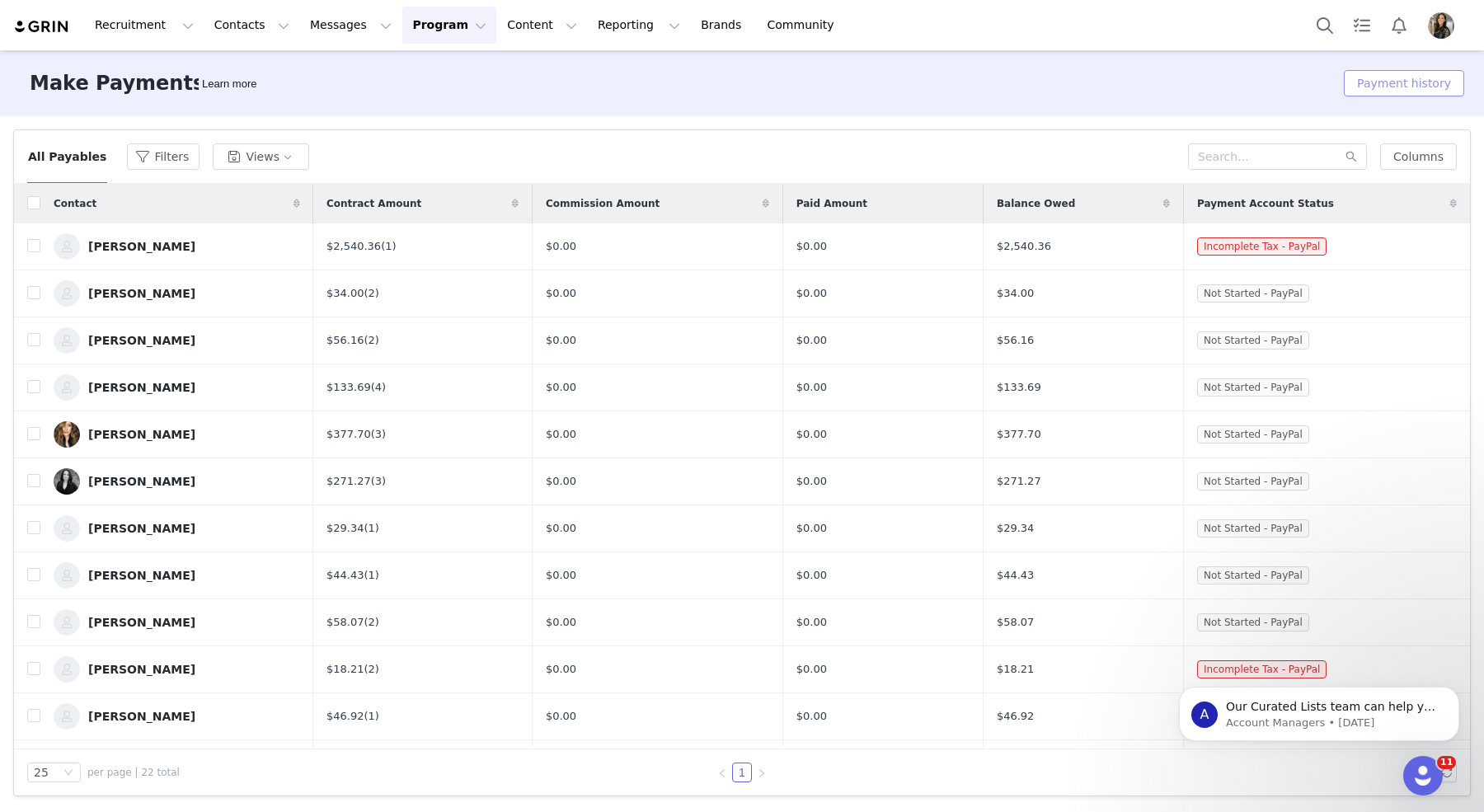
click at [1394, 77] on button "Payment history" at bounding box center [1404, 83] width 121 height 26
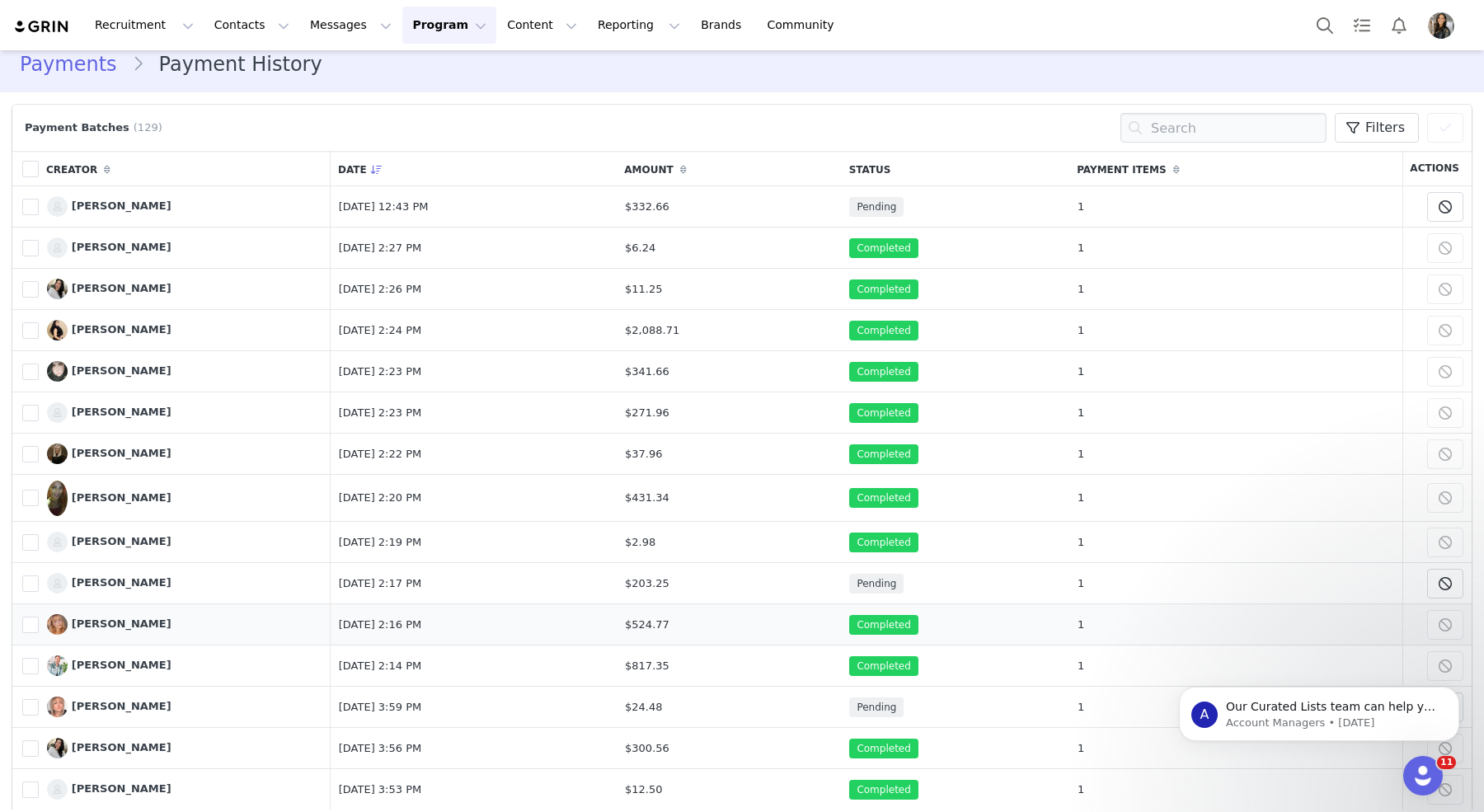
scroll to position [8, 0]
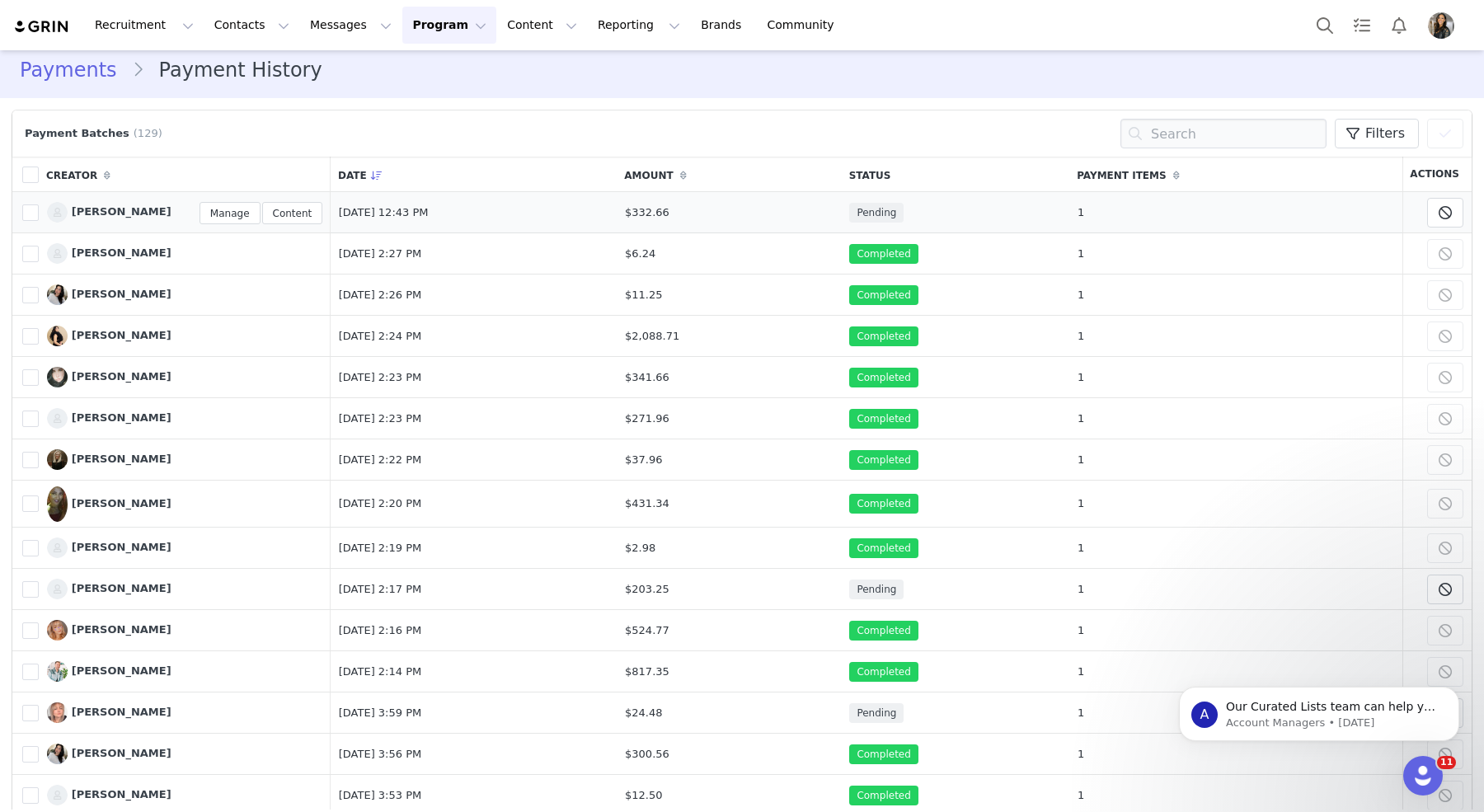
click at [132, 215] on span "[PERSON_NAME]" at bounding box center [121, 212] width 100 height 13
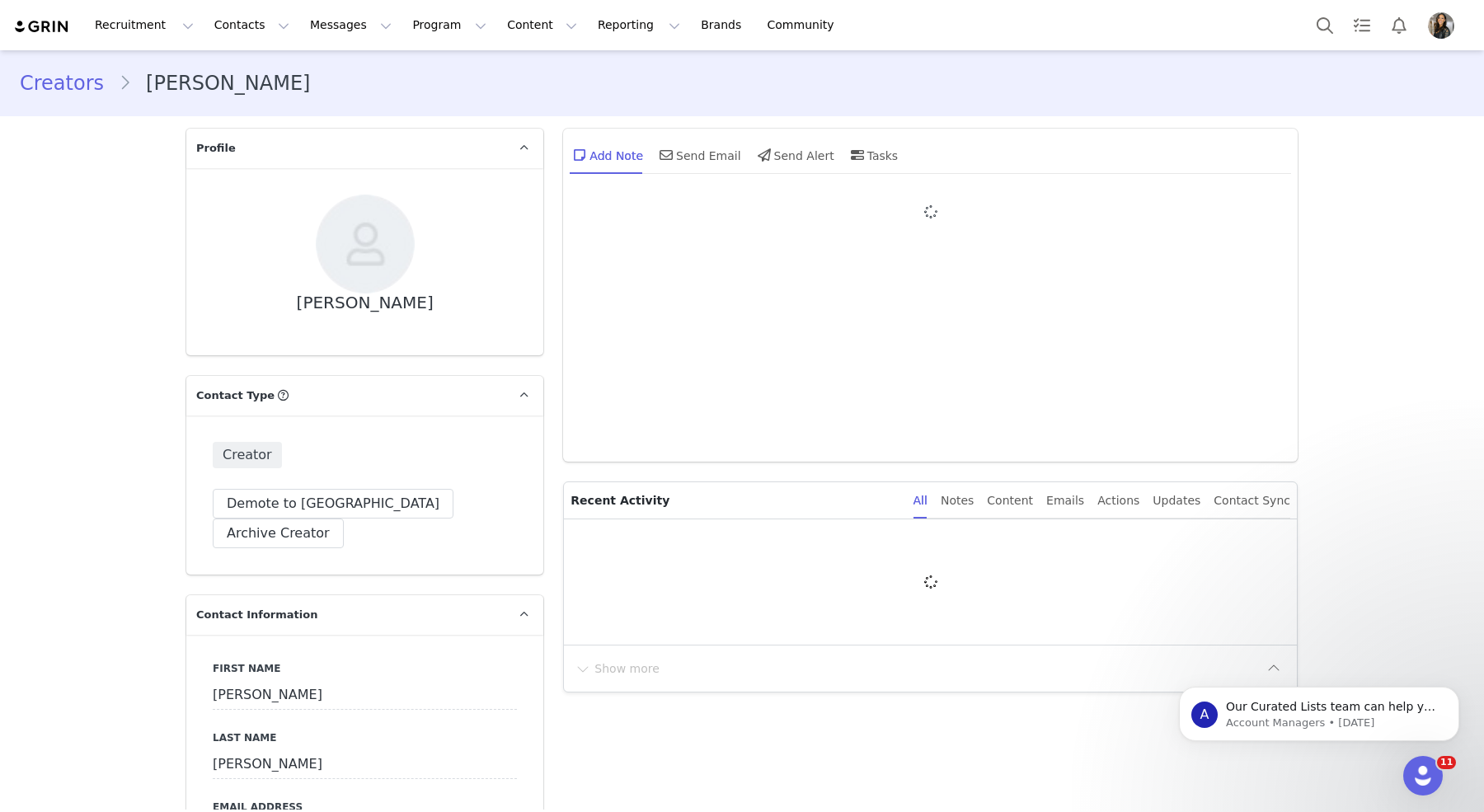
type input "+1 ([GEOGRAPHIC_DATA])"
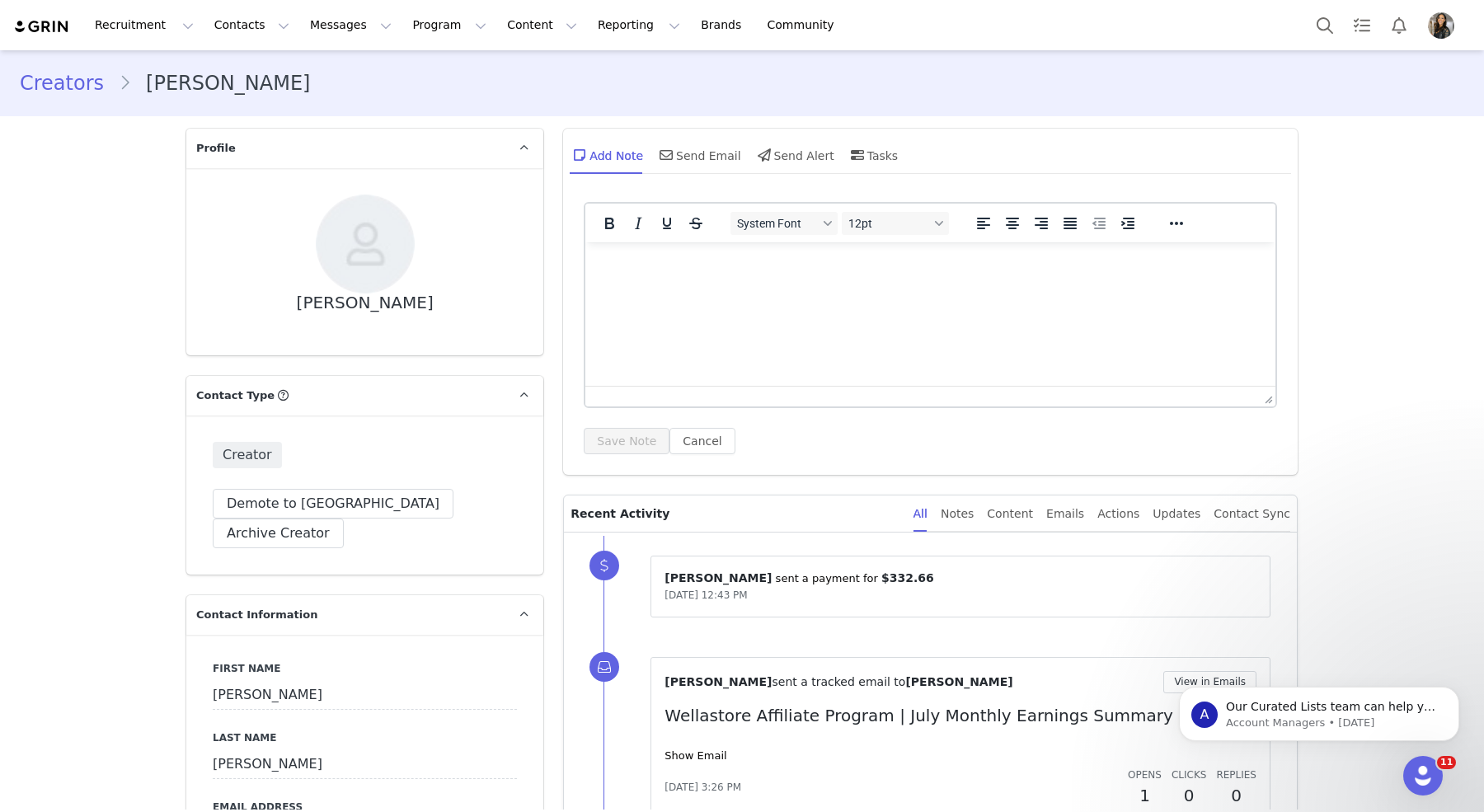
click at [58, 26] on img at bounding box center [41, 26] width 58 height 16
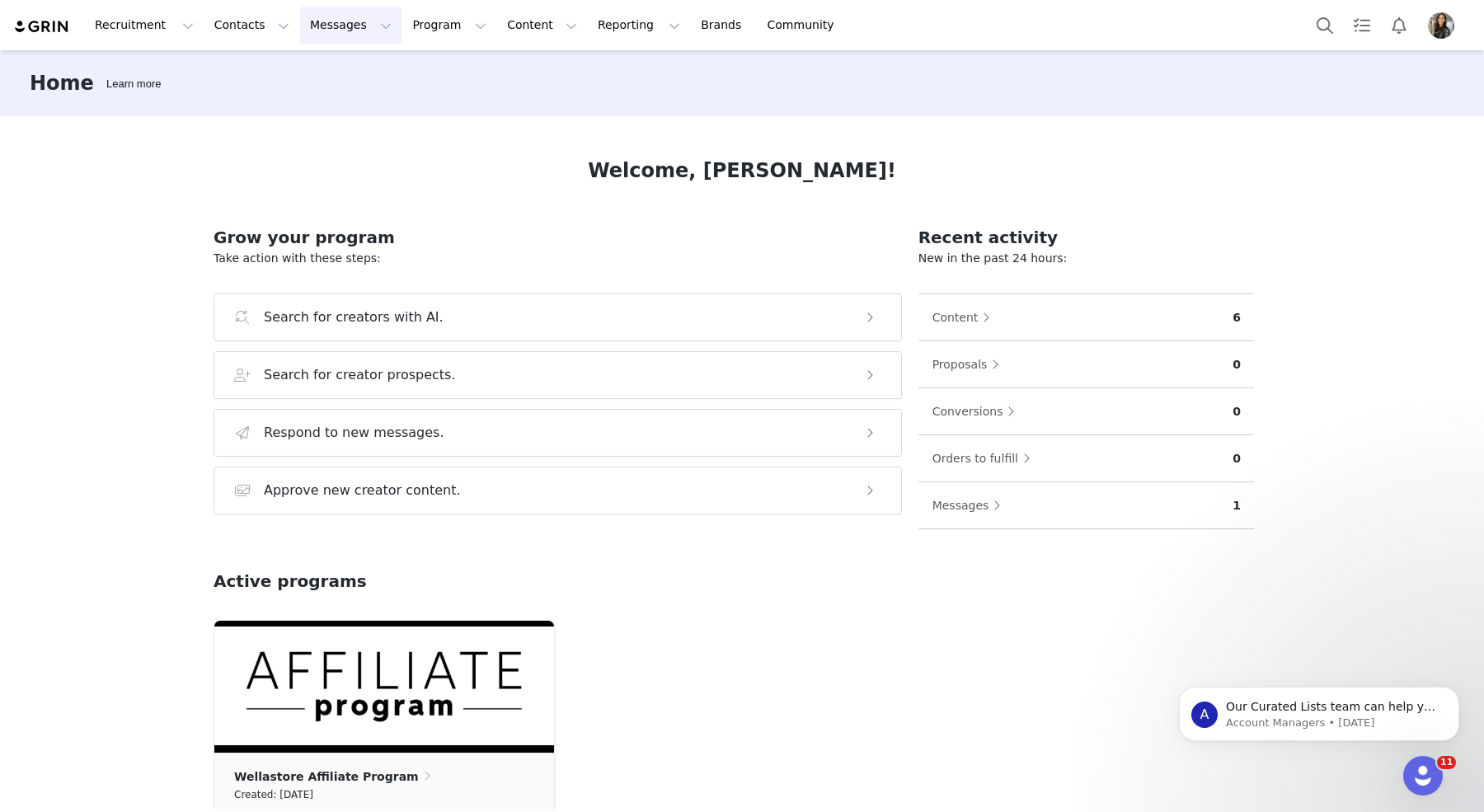
click at [334, 27] on button "Messages Messages" at bounding box center [350, 25] width 101 height 37
click at [327, 71] on p "Dashboard" at bounding box center [326, 72] width 63 height 17
